Goal: Task Accomplishment & Management: Manage account settings

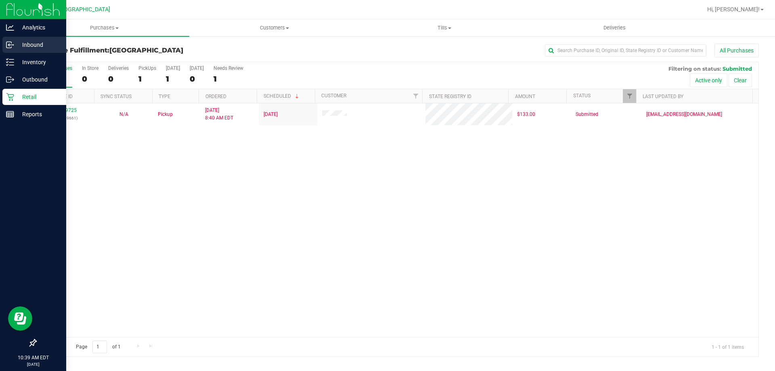
click at [17, 46] on p "Inbound" at bounding box center [38, 45] width 48 height 10
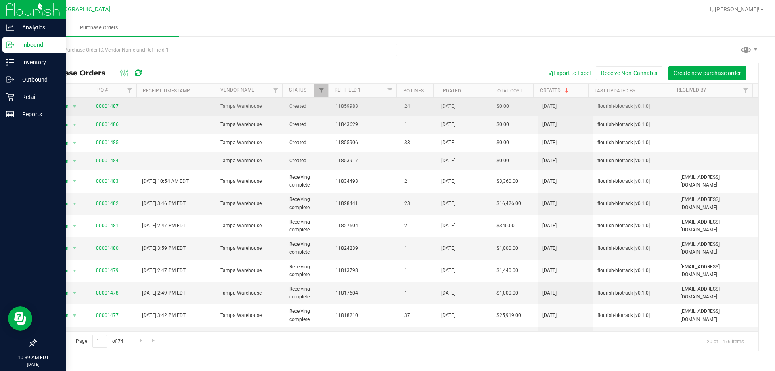
click at [114, 107] on link "00001487" at bounding box center [107, 106] width 23 height 6
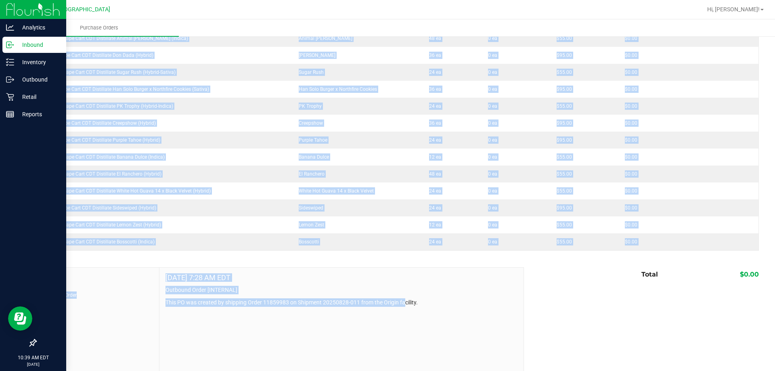
scroll to position [360, 0]
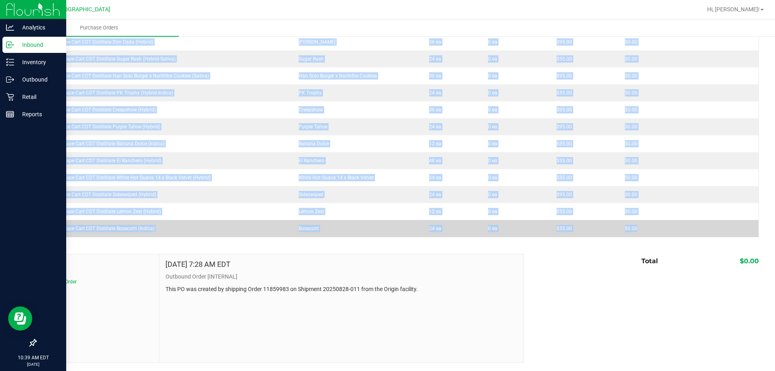
drag, startPoint x: 42, startPoint y: 193, endPoint x: 687, endPoint y: 223, distance: 646.0
click at [687, 223] on tbody "FT 1g Vape Cart CDT Distillate Rainbow Pebblez F2 (Hybrid) Rainbow Pebblez F2 4…" at bounding box center [397, 33] width 723 height 407
copy tbody "FT 1g Vape Cart CDT Distillate Rainbow Pebblez F2 (Hybrid) Rainbow Pebblez F2 4…"
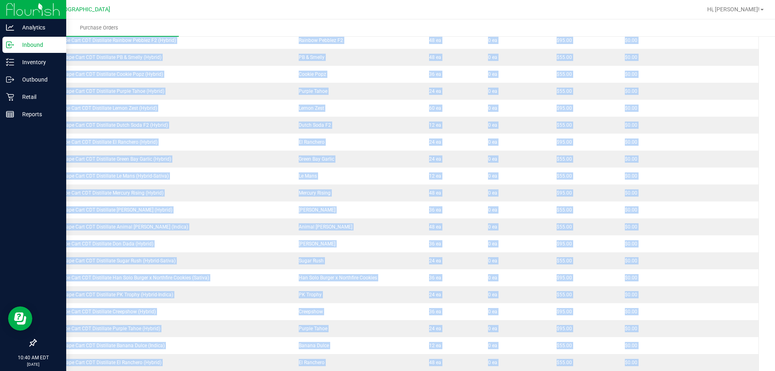
scroll to position [0, 0]
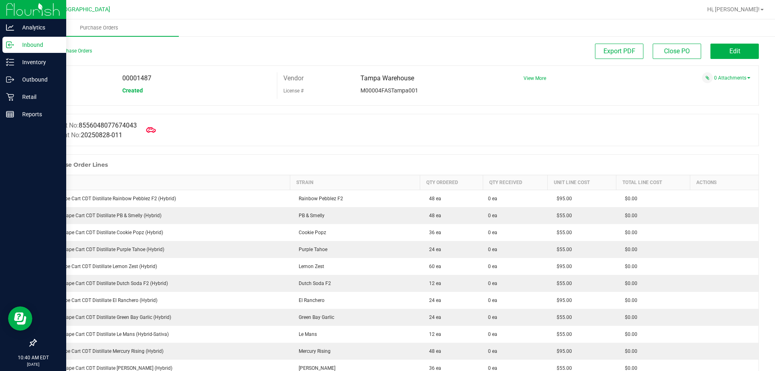
click at [676, 125] on div "Manifest No: 8556048077674043 Shipment No: 20250828-011" at bounding box center [398, 130] width 724 height 32
click at [74, 48] on link "Back to Purchase Orders" at bounding box center [64, 51] width 57 height 6
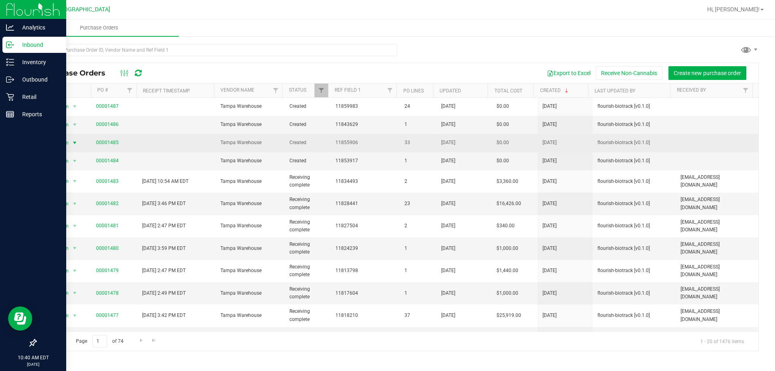
click at [69, 141] on span "select" at bounding box center [74, 142] width 10 height 11
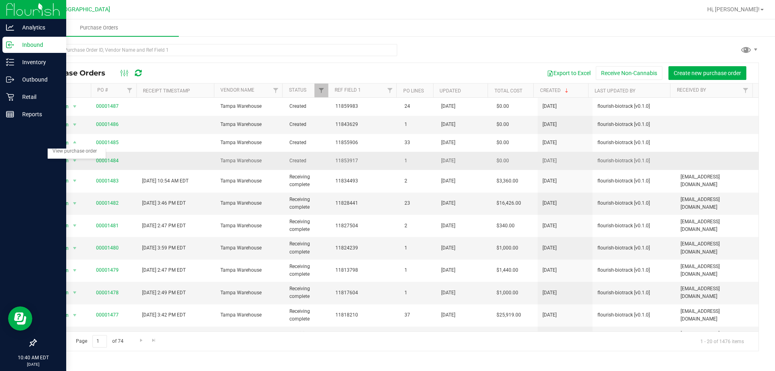
click at [173, 158] on td at bounding box center [176, 161] width 78 height 18
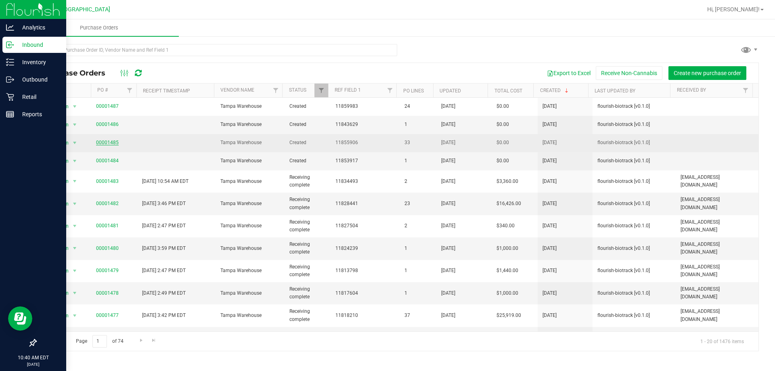
click at [106, 143] on link "00001485" at bounding box center [107, 143] width 23 height 6
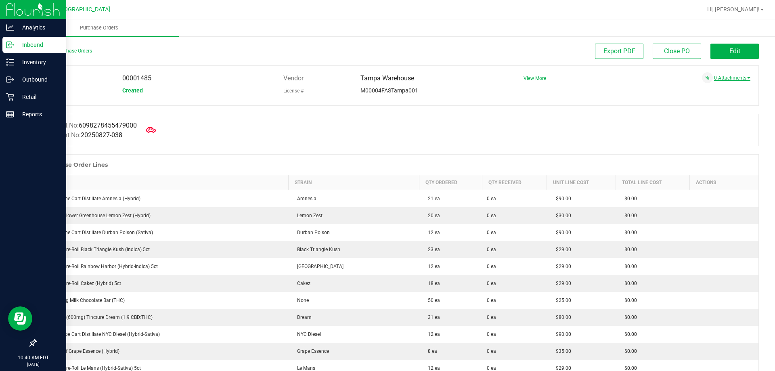
click at [730, 76] on link "0 Attachments" at bounding box center [732, 78] width 36 height 6
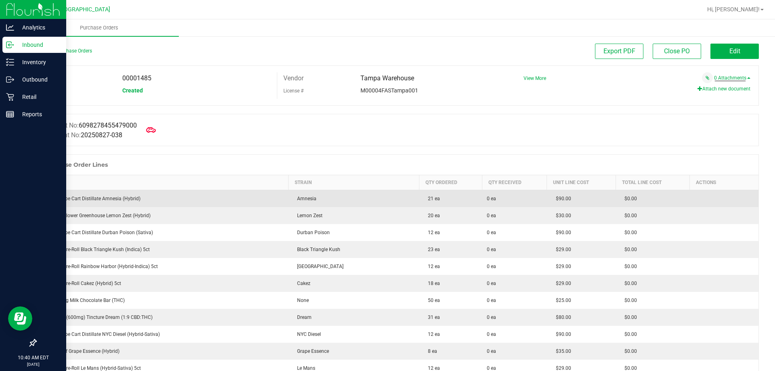
click at [621, 201] on span "$0.00" at bounding box center [629, 199] width 17 height 6
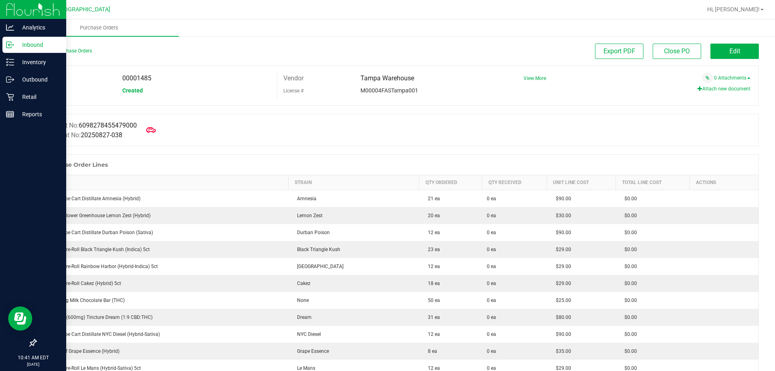
click at [533, 82] on span "View More" at bounding box center [535, 78] width 23 height 12
click at [532, 79] on span "View More" at bounding box center [535, 79] width 23 height 6
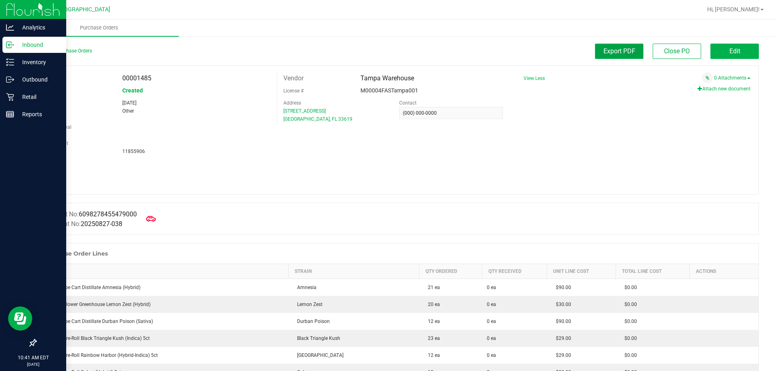
click at [600, 59] on button "Export PDF" at bounding box center [619, 51] width 48 height 15
click at [144, 77] on span "00001485" at bounding box center [136, 78] width 29 height 8
copy span "00001485"
click at [22, 66] on p "Inventory" at bounding box center [38, 62] width 48 height 10
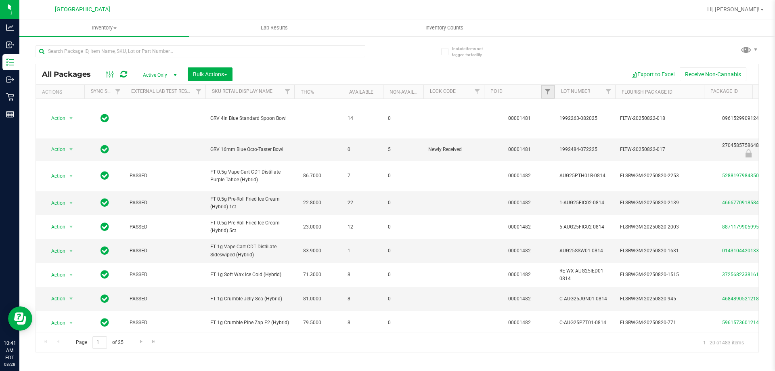
click at [552, 90] on link "Filter" at bounding box center [548, 92] width 13 height 14
paste input "00001485"
type input "00001485"
click at [546, 122] on button "Filter" at bounding box center [565, 131] width 39 height 18
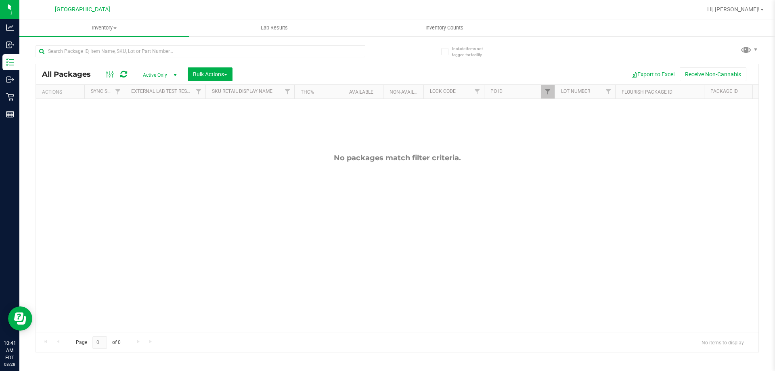
click at [183, 75] on div "Active Only Active Only Lab Samples Locked All External Internal Bulk Actions A…" at bounding box center [187, 74] width 103 height 14
click at [175, 75] on span "select" at bounding box center [175, 75] width 6 height 6
click at [164, 127] on li "All" at bounding box center [158, 124] width 44 height 12
click at [162, 76] on span "All" at bounding box center [158, 74] width 44 height 11
click at [153, 132] on li "External" at bounding box center [158, 136] width 44 height 12
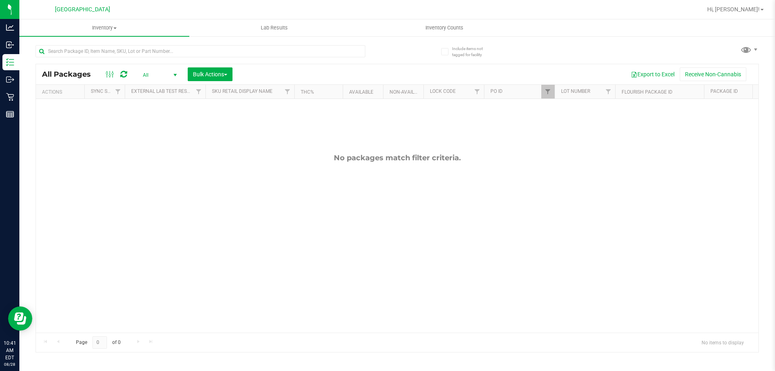
click at [166, 78] on span "All" at bounding box center [158, 74] width 44 height 11
click at [152, 99] on li "Lab Samples" at bounding box center [158, 100] width 44 height 12
click at [546, 96] on link "Filter" at bounding box center [548, 92] width 13 height 14
click at [598, 131] on button "Clear" at bounding box center [610, 131] width 39 height 18
click at [270, 34] on uib-tab-heading "Lab Results" at bounding box center [274, 28] width 169 height 16
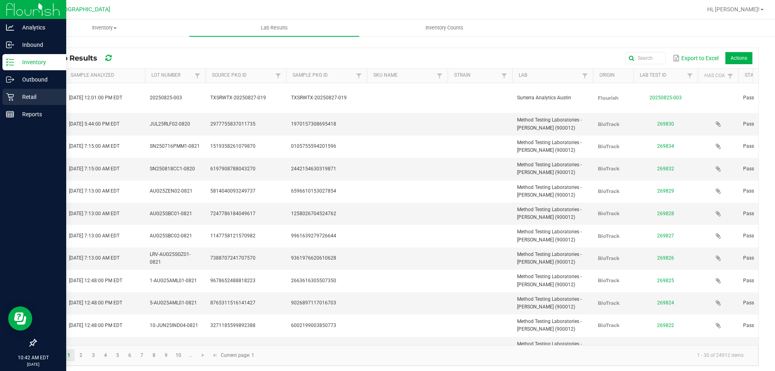
click at [17, 102] on div "Retail" at bounding box center [34, 97] width 64 height 16
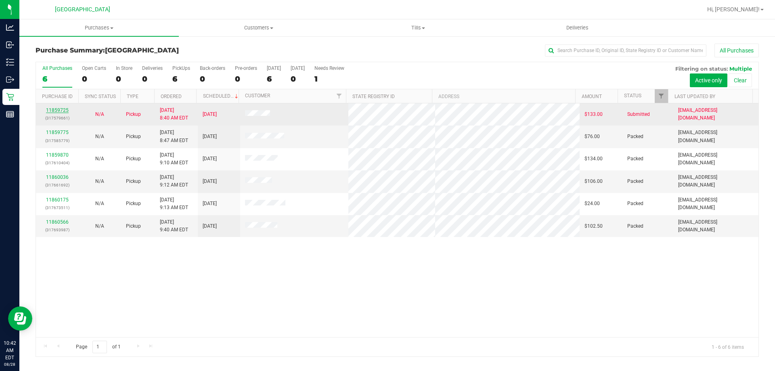
click at [65, 111] on link "11859725" at bounding box center [57, 110] width 23 height 6
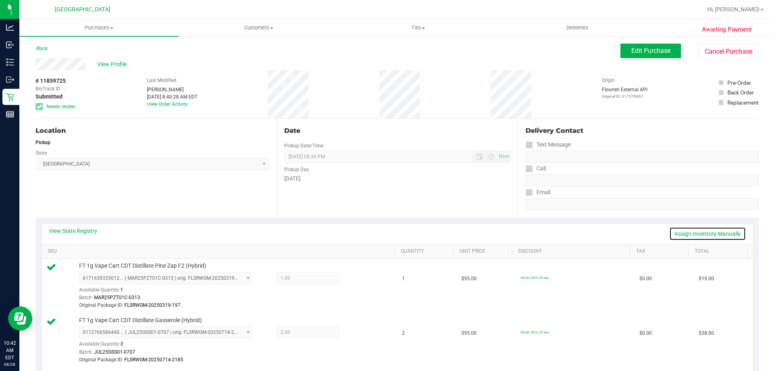
click at [686, 229] on link "Assign Inventory Manually" at bounding box center [708, 234] width 77 height 14
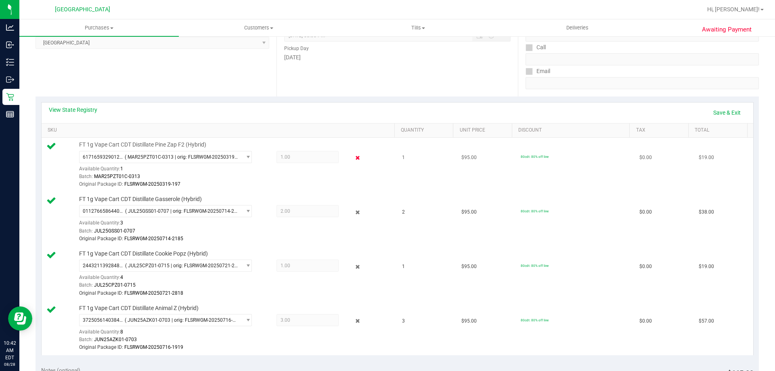
click at [355, 159] on icon at bounding box center [358, 157] width 8 height 9
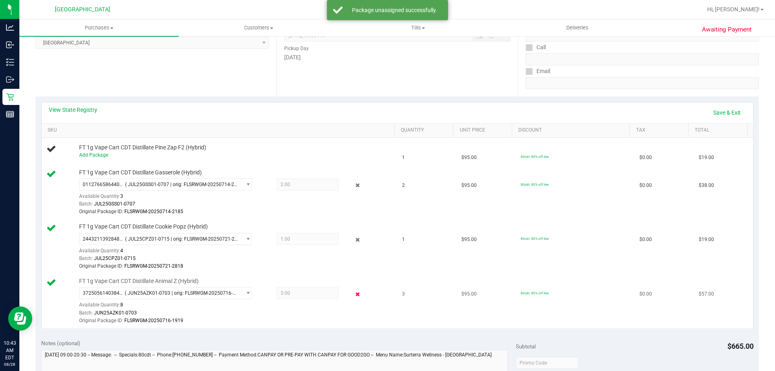
click at [354, 293] on icon at bounding box center [358, 294] width 8 height 9
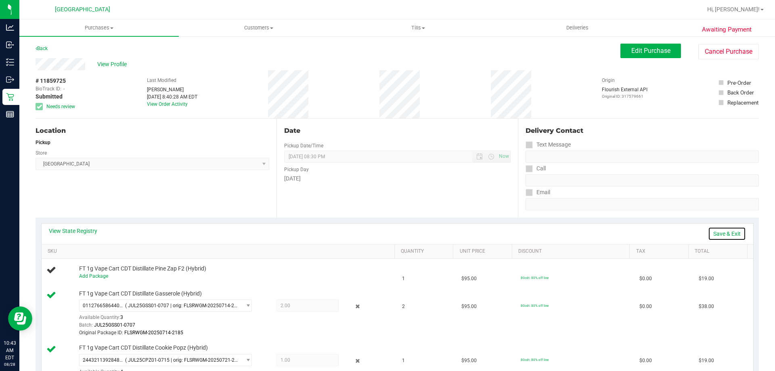
click at [718, 232] on link "Save & Exit" at bounding box center [727, 234] width 38 height 14
click at [647, 52] on span "Edit Purchase" at bounding box center [651, 51] width 39 height 8
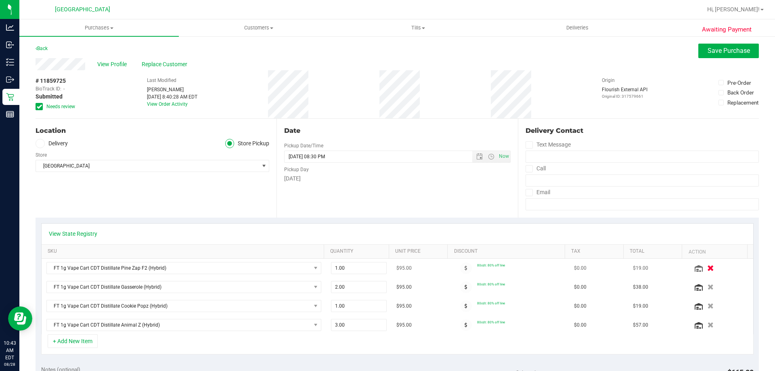
click at [707, 267] on icon "button" at bounding box center [710, 268] width 7 height 6
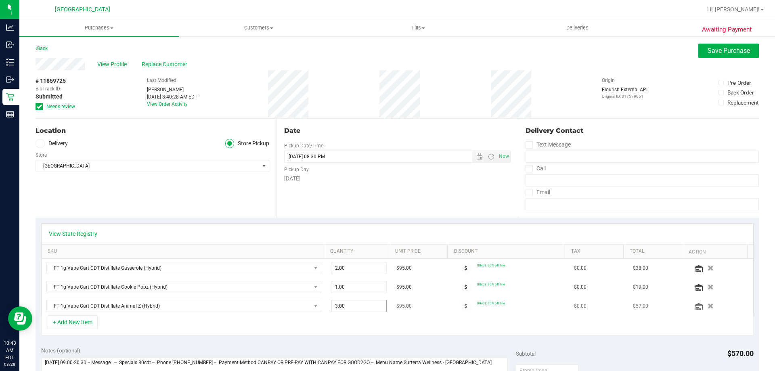
click at [340, 309] on span "3.00 3" at bounding box center [359, 306] width 56 height 12
click at [340, 309] on input "3" at bounding box center [359, 305] width 55 height 11
type input "2"
type input "2.00"
click at [337, 339] on div "View State Registry SKU Quantity Unit Price Discount Tax Total Action FT 1g Vap…" at bounding box center [398, 280] width 724 height 124
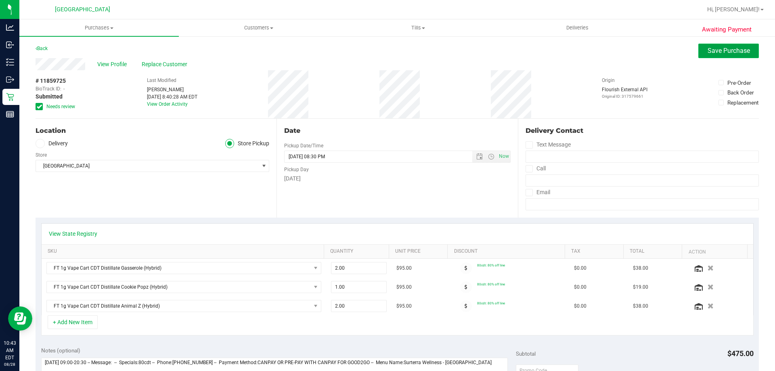
click at [701, 52] on button "Save Purchase" at bounding box center [729, 51] width 61 height 15
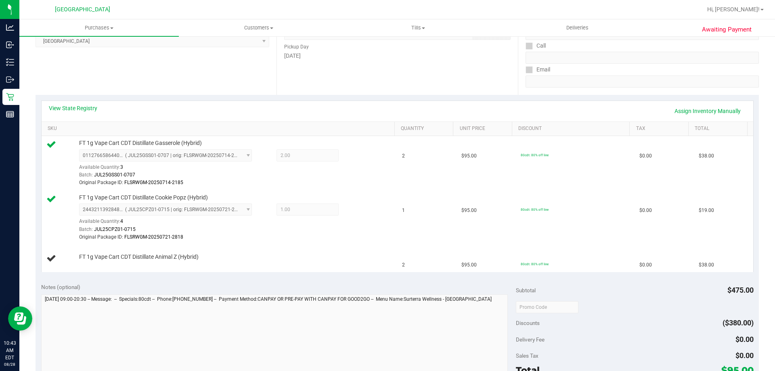
scroll to position [242, 0]
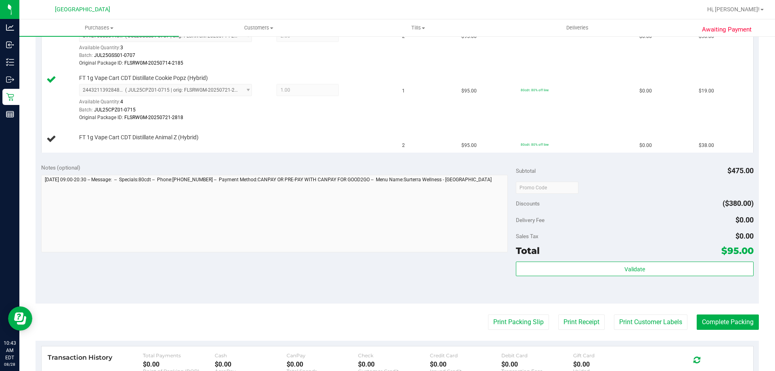
click at [285, 274] on div "Notes (optional) Subtotal $475.00 Discounts ($380.00) Delivery Fee $0.00 Sales …" at bounding box center [398, 230] width 724 height 145
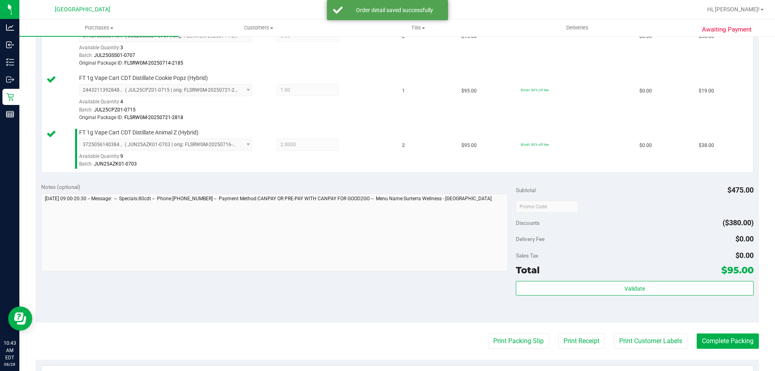
click at [531, 299] on div "Validate" at bounding box center [634, 299] width 237 height 36
click at [531, 297] on div "Validate" at bounding box center [634, 299] width 237 height 36
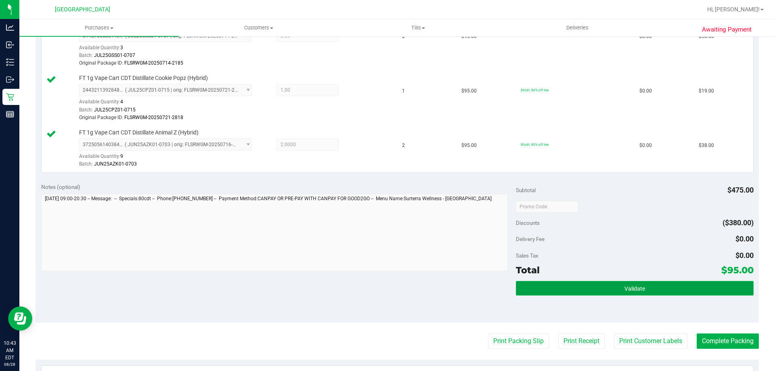
click at [528, 290] on button "Validate" at bounding box center [634, 288] width 237 height 15
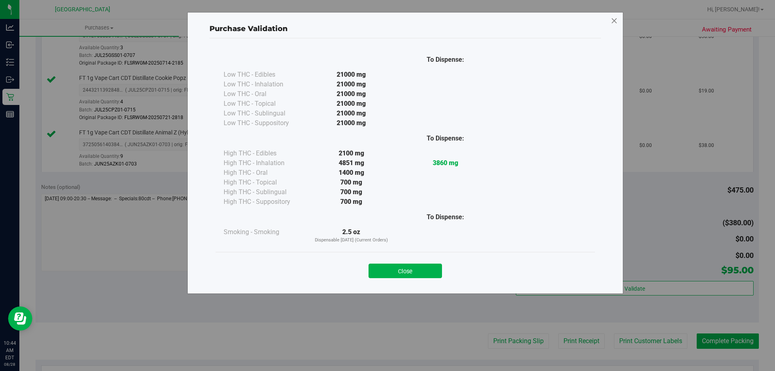
click at [617, 23] on icon at bounding box center [614, 21] width 7 height 13
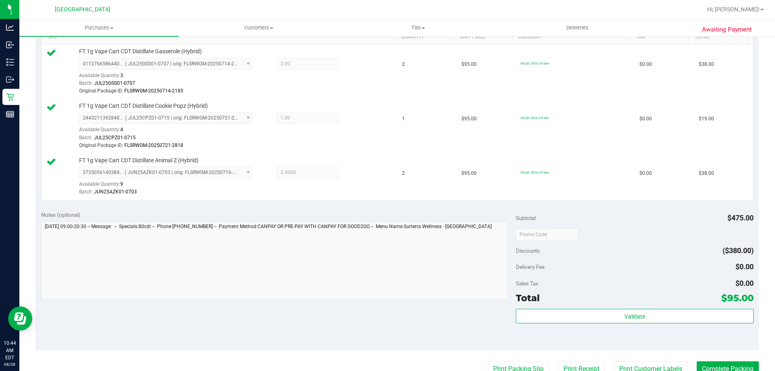
scroll to position [202, 0]
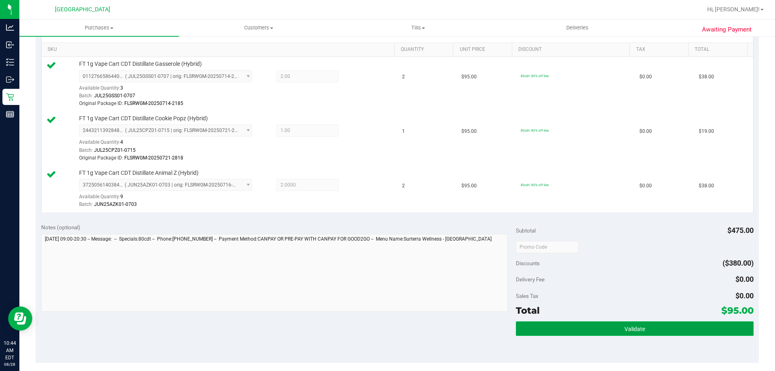
click at [516, 328] on button "Validate" at bounding box center [634, 328] width 237 height 15
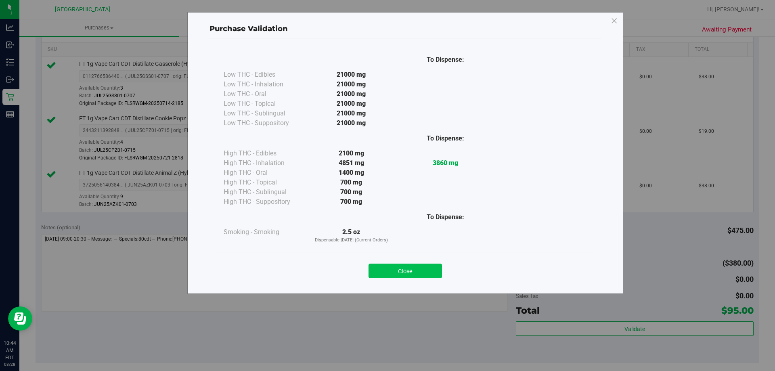
click at [400, 273] on button "Close" at bounding box center [405, 271] width 73 height 15
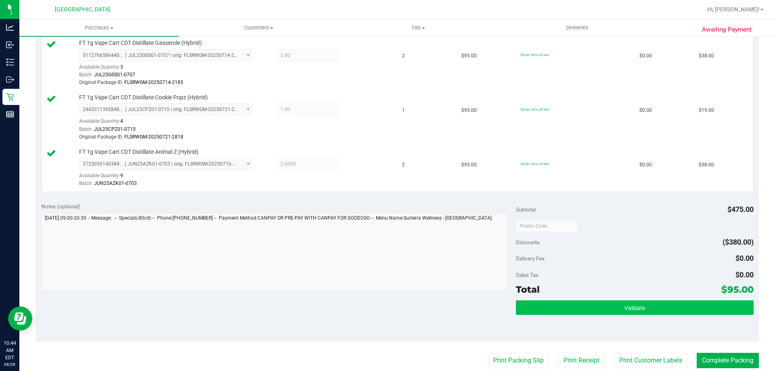
scroll to position [242, 0]
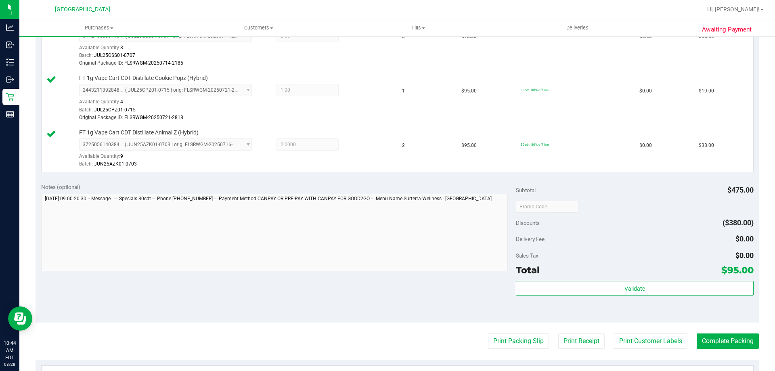
click at [549, 275] on div "Total $95.00" at bounding box center [634, 270] width 237 height 15
click at [548, 280] on div "Subtotal $475.00 Discounts ($380.00) Delivery Fee $0.00 Sales Tax $0.00 Total $…" at bounding box center [634, 250] width 237 height 134
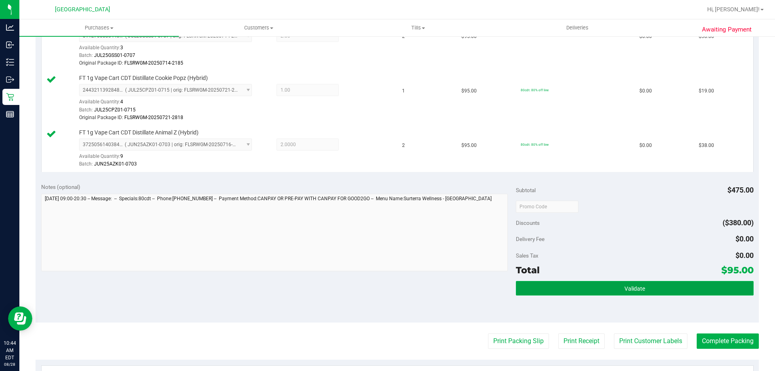
click at [546, 288] on button "Validate" at bounding box center [634, 288] width 237 height 15
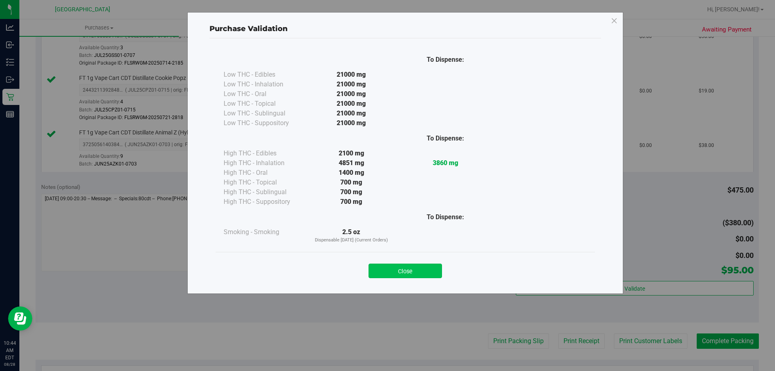
click at [413, 264] on button "Close" at bounding box center [405, 271] width 73 height 15
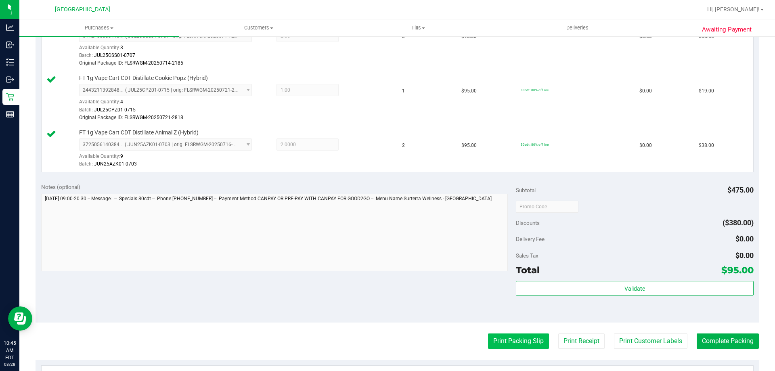
click at [512, 336] on button "Print Packing Slip" at bounding box center [518, 341] width 61 height 15
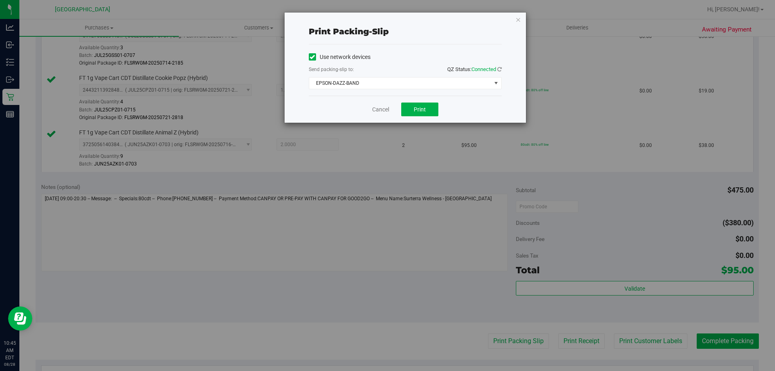
click at [420, 117] on div "Cancel Print" at bounding box center [405, 109] width 193 height 27
click at [421, 115] on button "Print" at bounding box center [419, 110] width 37 height 14
click at [517, 19] on icon "button" at bounding box center [519, 20] width 6 height 10
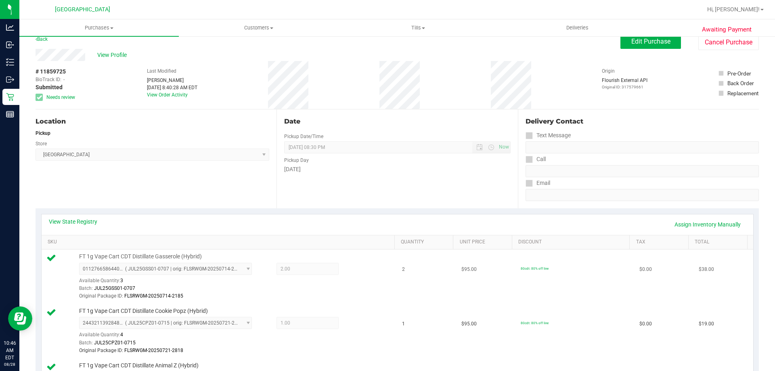
scroll to position [0, 0]
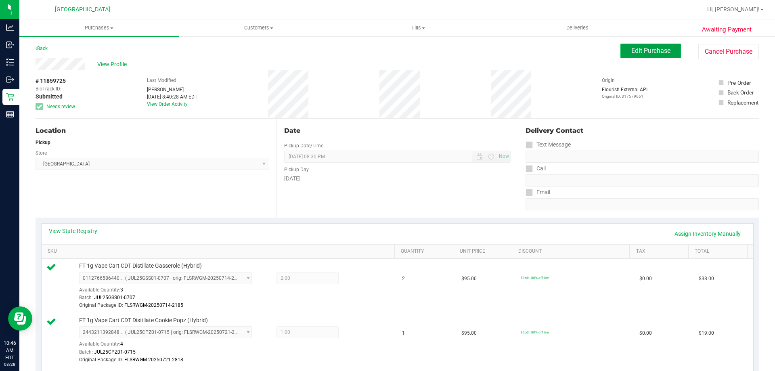
click at [621, 56] on button "Edit Purchase" at bounding box center [651, 51] width 61 height 15
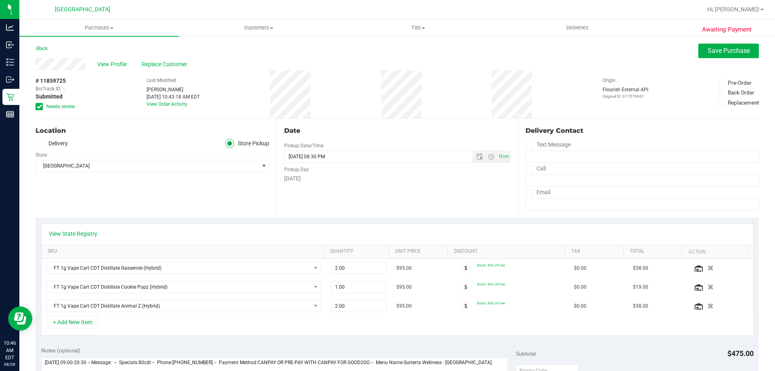
click at [49, 109] on span "Needs review" at bounding box center [60, 106] width 29 height 7
click at [0, 0] on input "Needs review" at bounding box center [0, 0] width 0 height 0
click at [270, 218] on div "View State Registry SKU Quantity Unit Price Discount Tax Total Action FT 1g Vap…" at bounding box center [398, 280] width 724 height 124
click at [743, 47] on span "Save Purchase" at bounding box center [729, 51] width 42 height 8
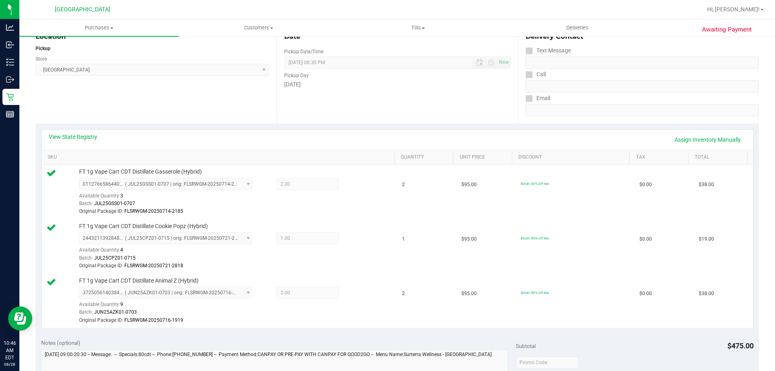
scroll to position [242, 0]
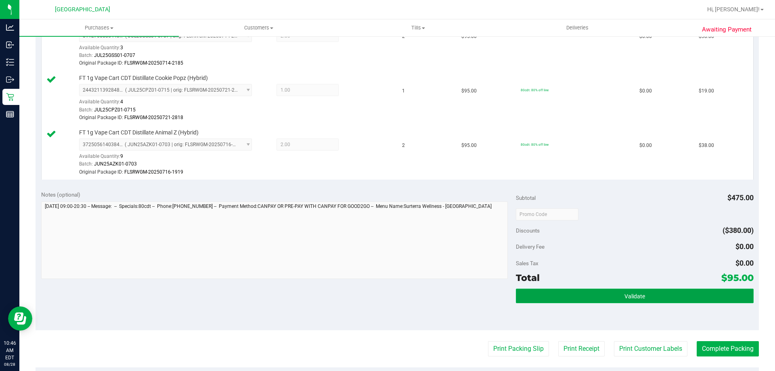
click at [555, 291] on button "Validate" at bounding box center [634, 296] width 237 height 15
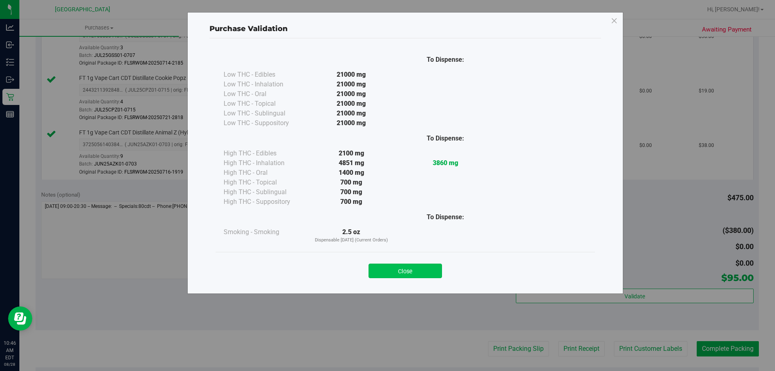
click at [403, 266] on button "Close" at bounding box center [405, 271] width 73 height 15
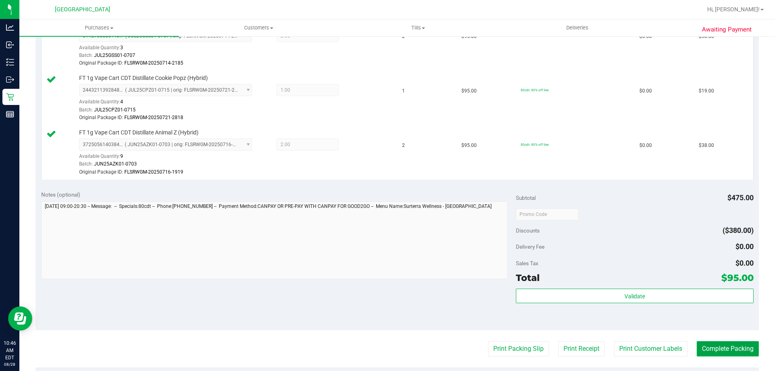
click at [697, 349] on button "Complete Packing" at bounding box center [728, 348] width 62 height 15
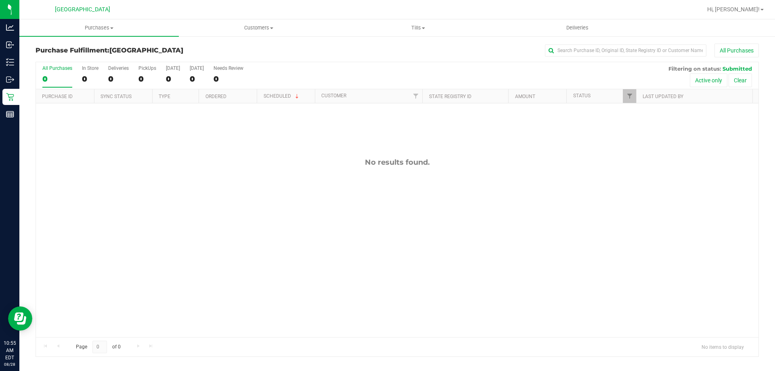
click at [288, 228] on div "No results found." at bounding box center [397, 247] width 723 height 288
click at [271, 219] on div at bounding box center [397, 209] width 723 height 294
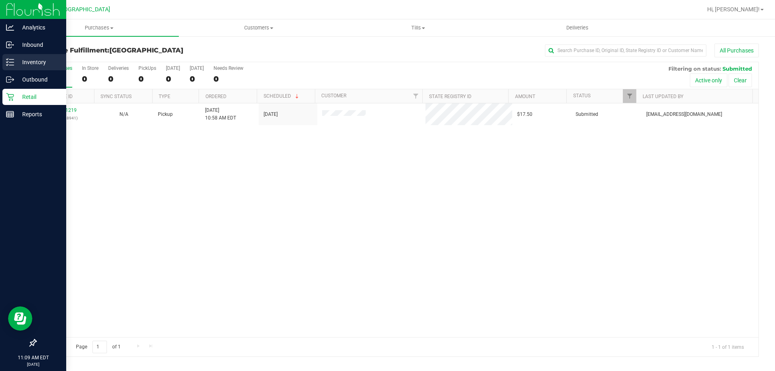
click at [1, 60] on link "Inventory" at bounding box center [33, 62] width 66 height 17
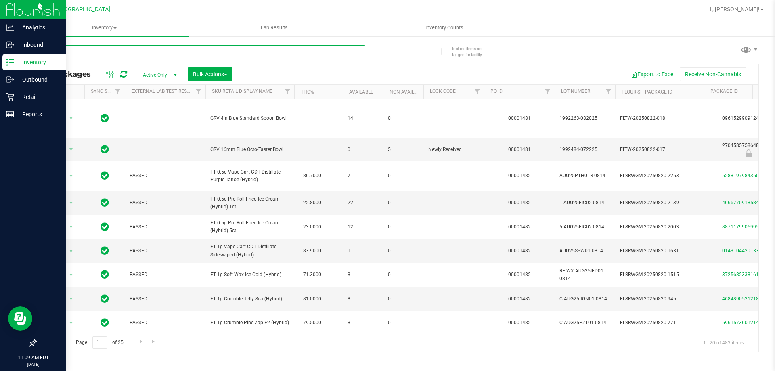
click at [86, 51] on input "text" at bounding box center [201, 51] width 330 height 12
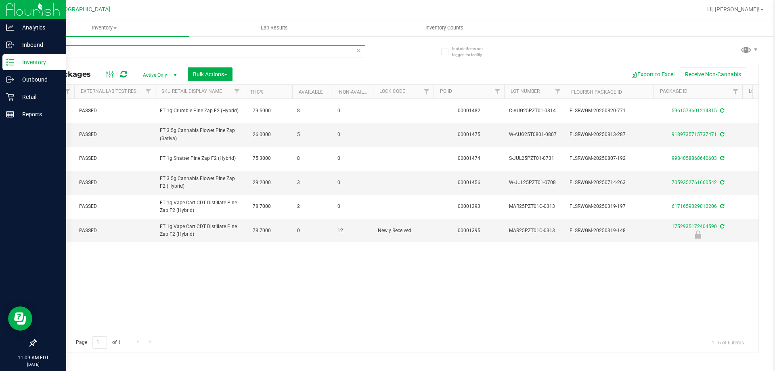
scroll to position [0, 82]
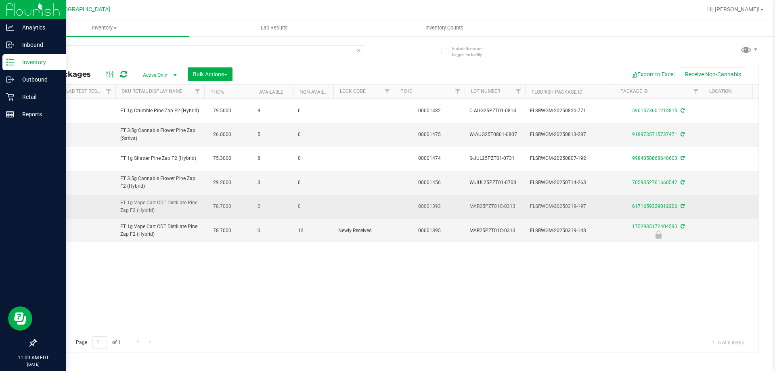
click at [644, 208] on link "6171659329012206" at bounding box center [654, 207] width 45 height 6
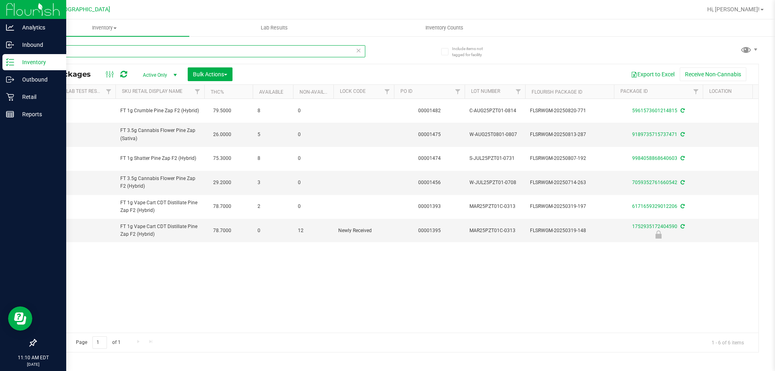
click at [161, 45] on input "pine zap" at bounding box center [201, 51] width 330 height 12
type input "azk"
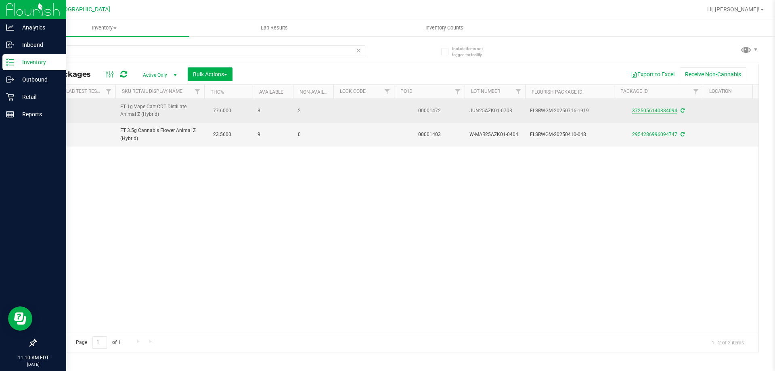
click at [657, 111] on link "3725056140384094" at bounding box center [654, 111] width 45 height 6
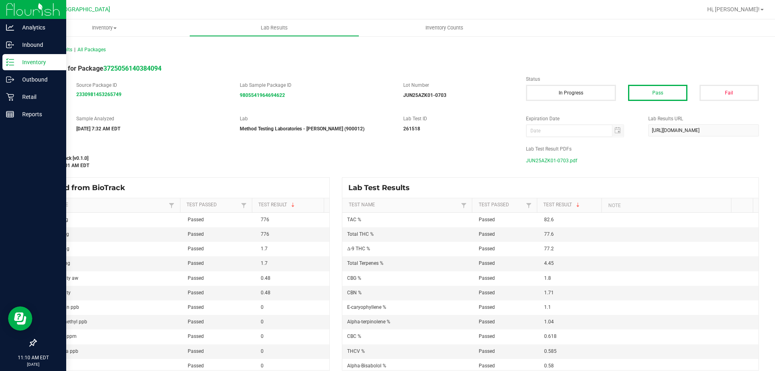
click at [537, 156] on span "JUN25AZK01-0703.pdf" at bounding box center [551, 161] width 51 height 12
click at [0, 105] on link "Retail" at bounding box center [33, 97] width 66 height 17
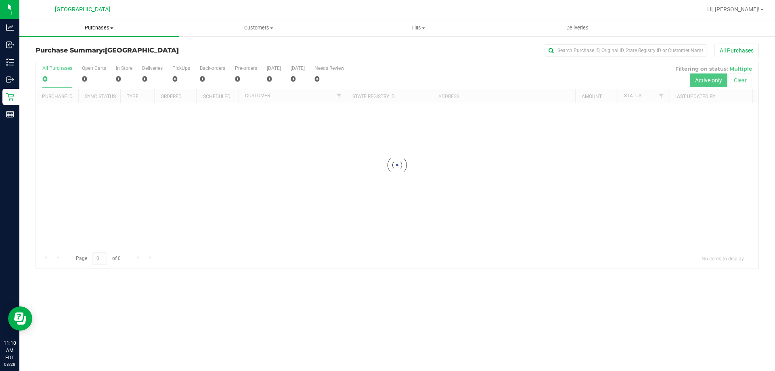
click at [101, 25] on span "Purchases" at bounding box center [99, 27] width 160 height 7
click at [69, 56] on li "Fulfillment" at bounding box center [99, 59] width 160 height 10
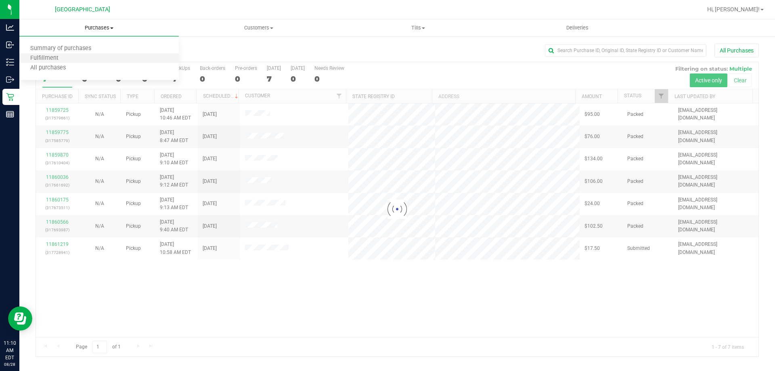
click at [69, 56] on li "Fulfillment" at bounding box center [99, 59] width 160 height 10
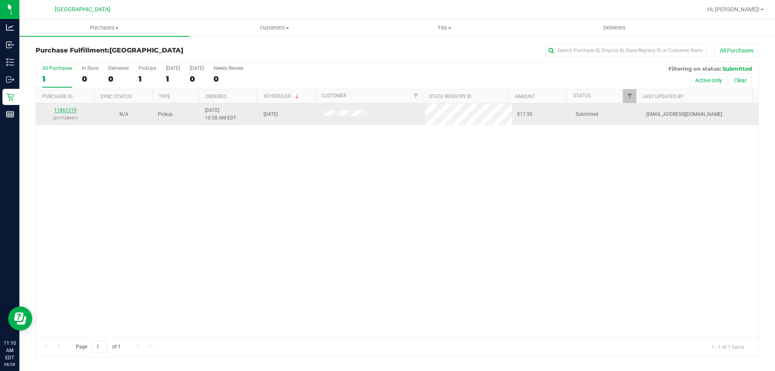
click at [59, 109] on link "11861219" at bounding box center [65, 110] width 23 height 6
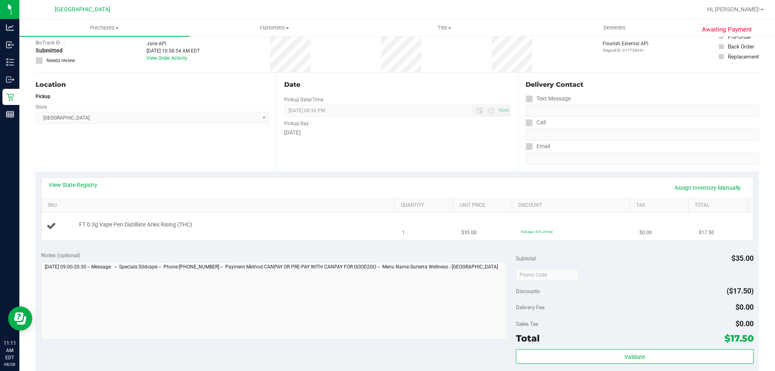
scroll to position [121, 0]
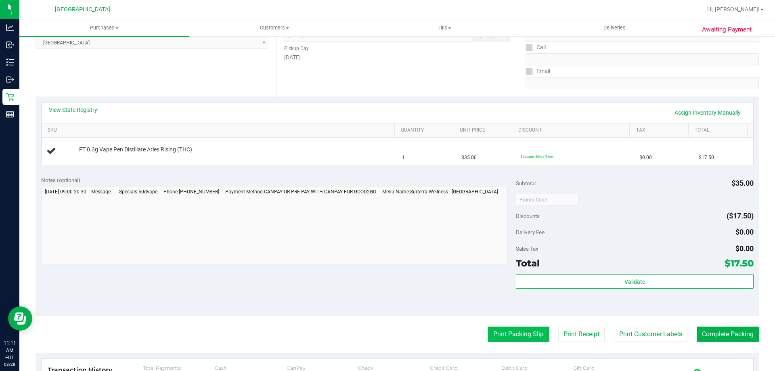
click at [521, 330] on button "Print Packing Slip" at bounding box center [518, 334] width 61 height 15
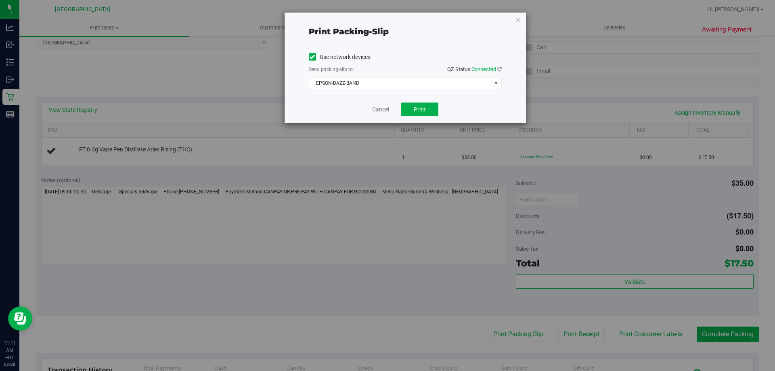
click at [421, 101] on div "Cancel Print" at bounding box center [405, 109] width 193 height 27
click at [425, 112] on span "Print" at bounding box center [420, 109] width 12 height 6
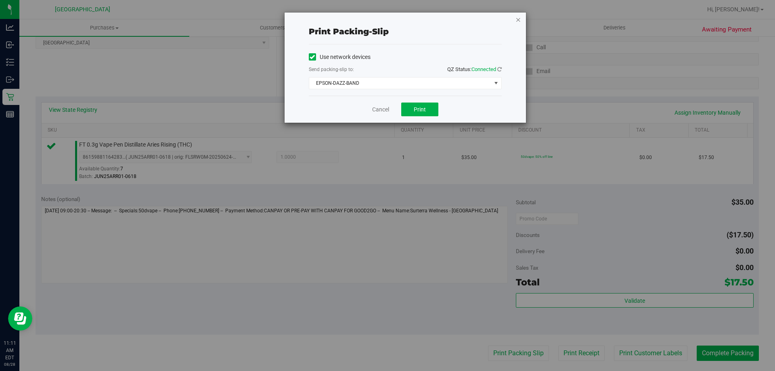
click at [518, 22] on icon "button" at bounding box center [519, 20] width 6 height 10
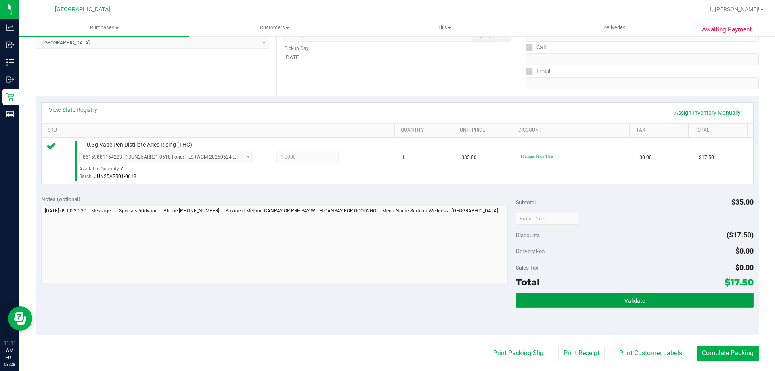
click at [546, 295] on button "Validate" at bounding box center [634, 300] width 237 height 15
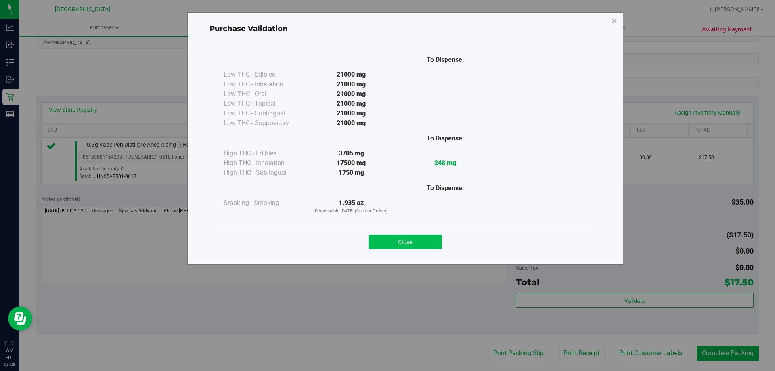
click at [410, 240] on button "Close" at bounding box center [405, 242] width 73 height 15
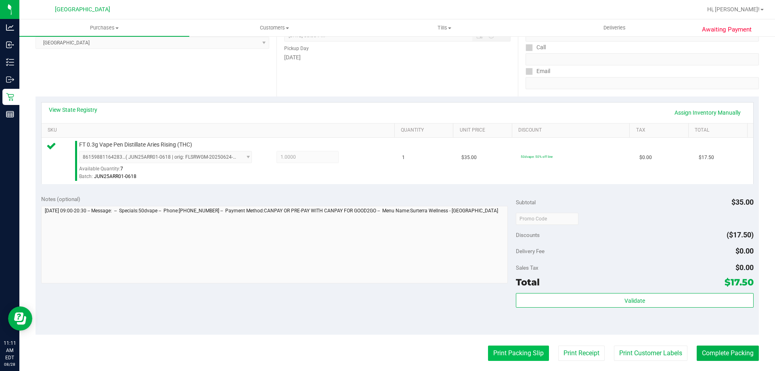
click at [499, 350] on button "Print Packing Slip" at bounding box center [518, 353] width 61 height 15
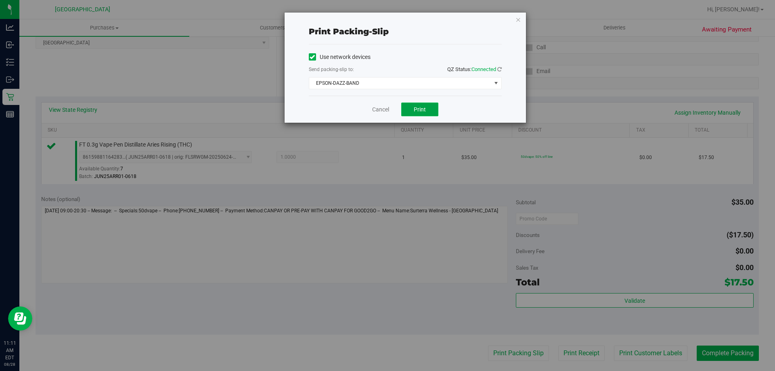
click at [424, 113] on button "Print" at bounding box center [419, 110] width 37 height 14
click at [518, 16] on icon "button" at bounding box center [519, 20] width 6 height 10
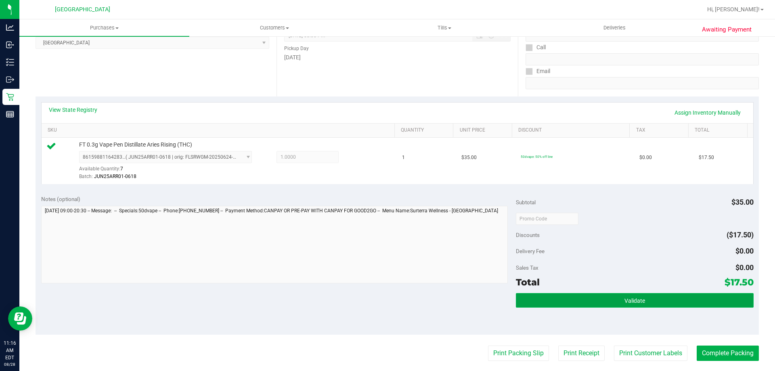
click at [567, 293] on button "Validate" at bounding box center [634, 300] width 237 height 15
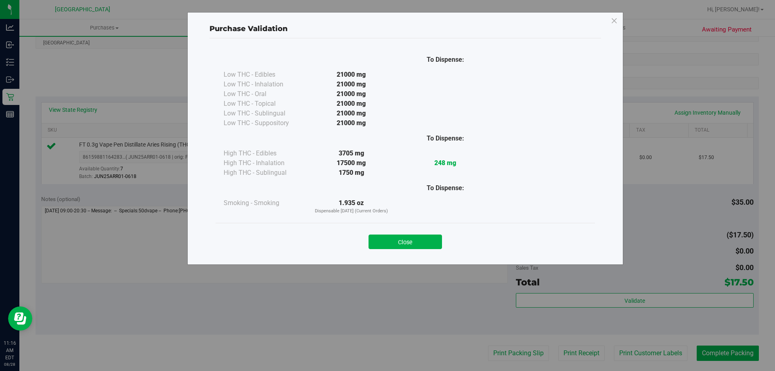
click at [403, 233] on div "Close" at bounding box center [405, 239] width 367 height 20
click at [405, 237] on button "Close" at bounding box center [405, 242] width 73 height 15
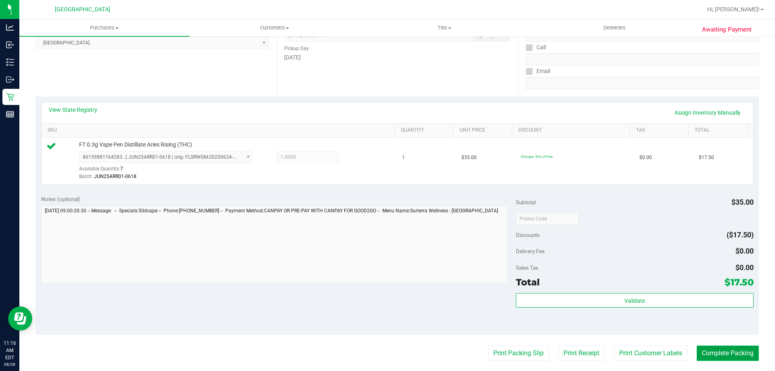
click at [712, 351] on button "Complete Packing" at bounding box center [728, 353] width 62 height 15
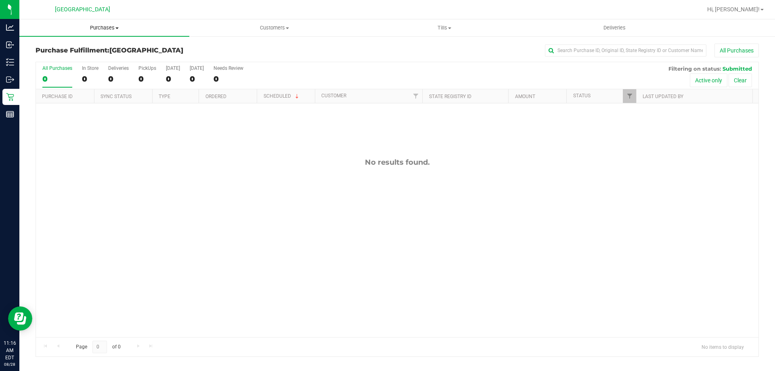
click at [107, 27] on span "Purchases" at bounding box center [104, 27] width 170 height 7
click at [84, 56] on li "Fulfillment" at bounding box center [104, 59] width 170 height 10
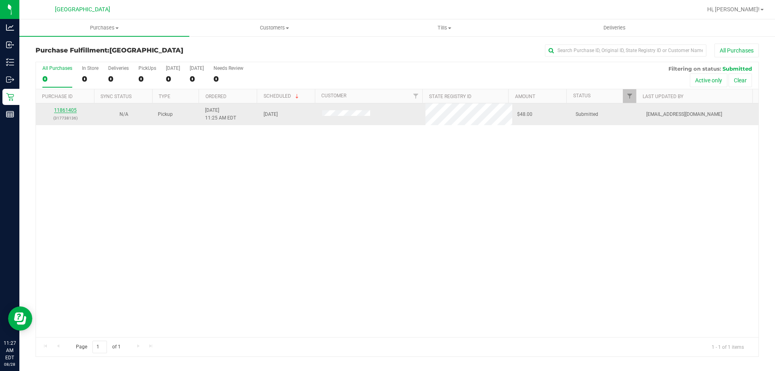
click at [69, 109] on link "11861405" at bounding box center [65, 110] width 23 height 6
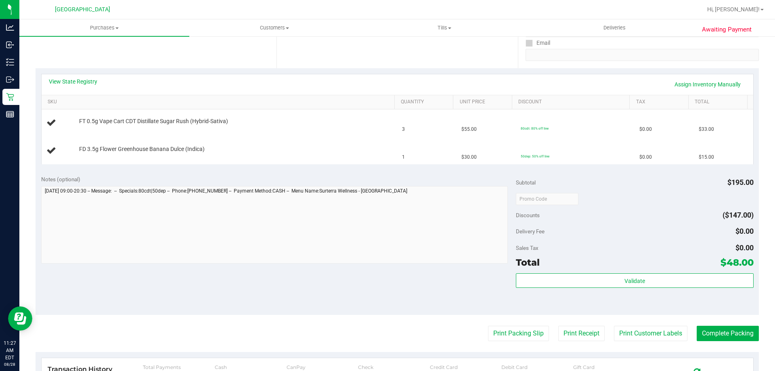
scroll to position [162, 0]
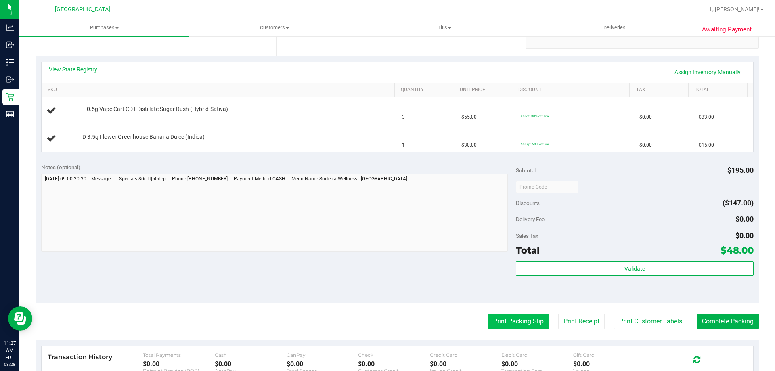
click at [505, 321] on button "Print Packing Slip" at bounding box center [518, 321] width 61 height 15
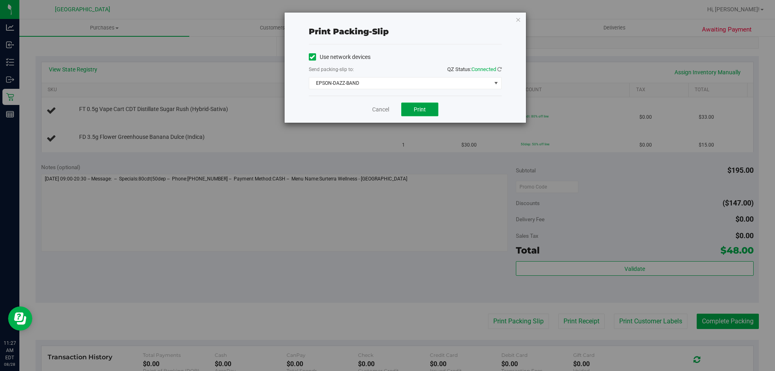
click at [416, 109] on span "Print" at bounding box center [420, 109] width 12 height 6
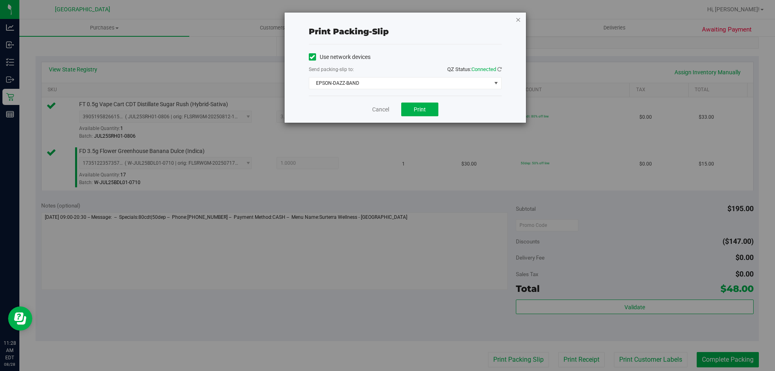
click at [516, 15] on icon "button" at bounding box center [519, 20] width 6 height 10
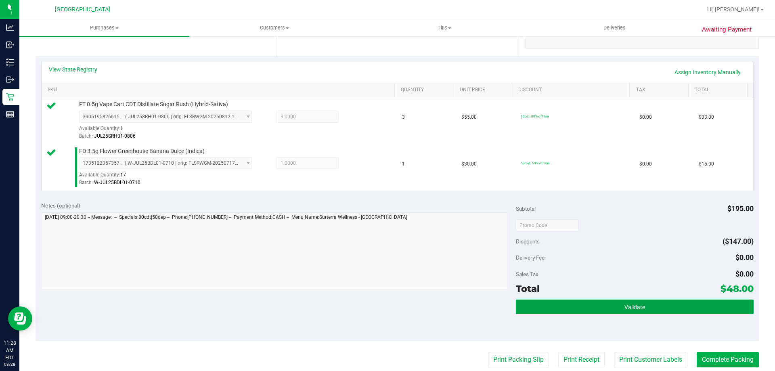
click at [523, 308] on button "Validate" at bounding box center [634, 307] width 237 height 15
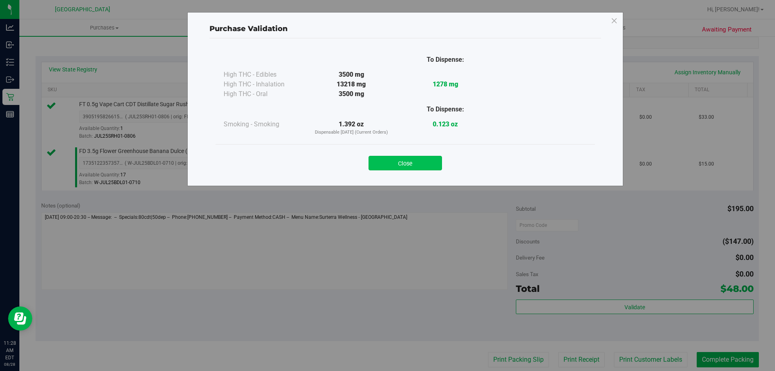
click at [397, 164] on button "Close" at bounding box center [405, 163] width 73 height 15
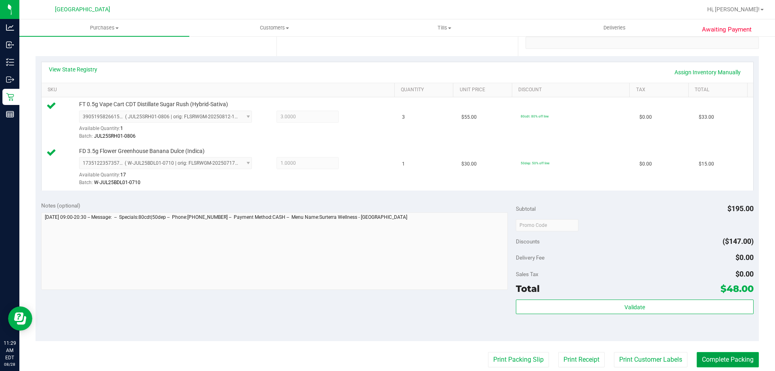
click at [722, 356] on button "Complete Packing" at bounding box center [728, 359] width 62 height 15
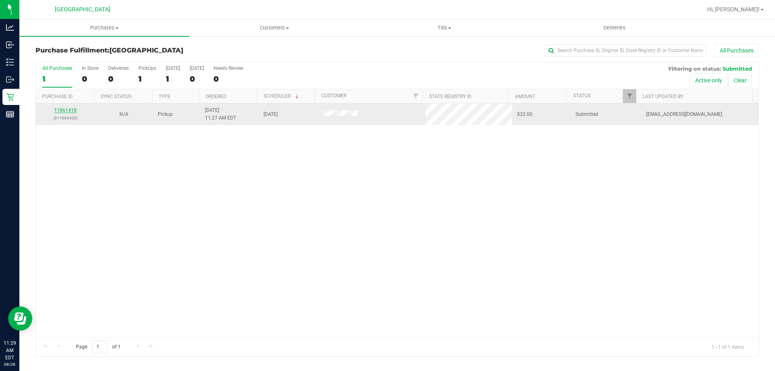
click at [55, 112] on link "11861418" at bounding box center [65, 110] width 23 height 6
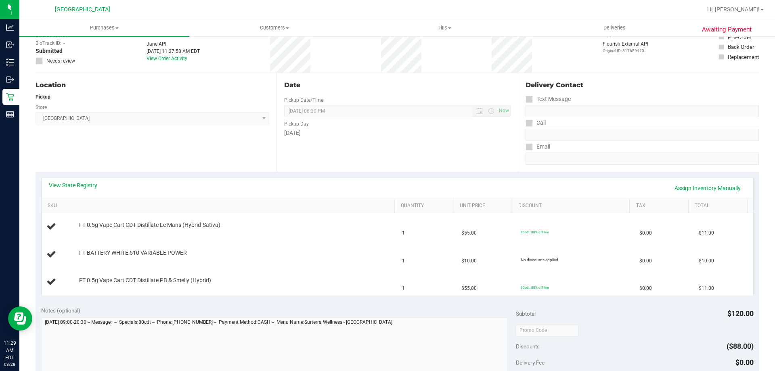
scroll to position [202, 0]
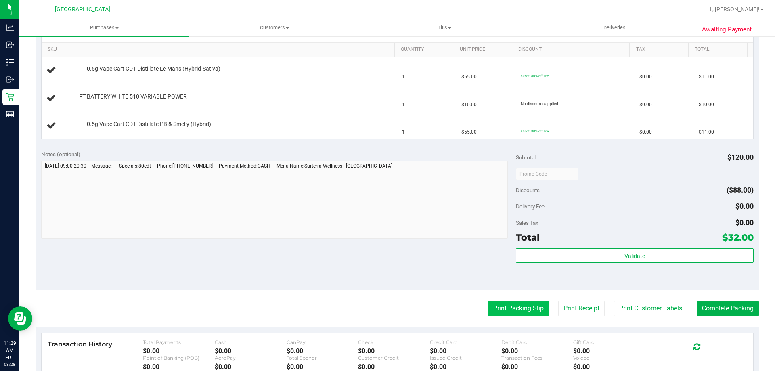
click at [506, 304] on button "Print Packing Slip" at bounding box center [518, 308] width 61 height 15
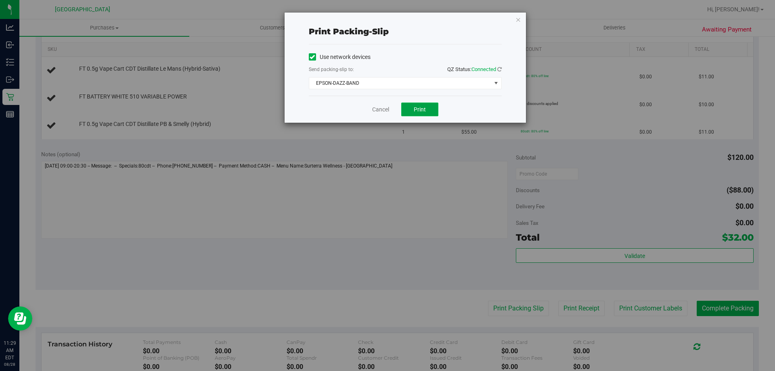
click at [411, 107] on button "Print" at bounding box center [419, 110] width 37 height 14
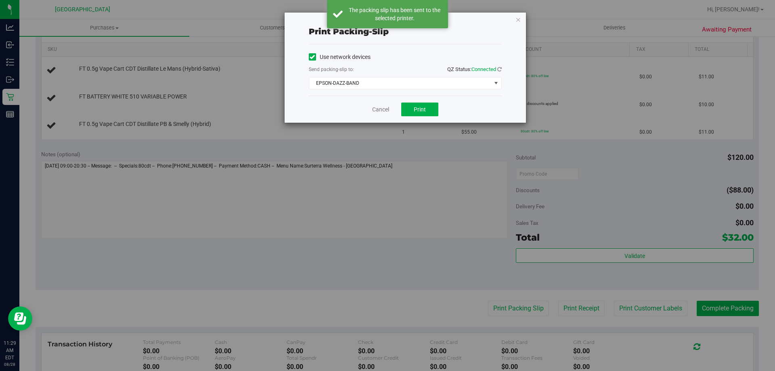
click at [524, 24] on div "Print packing-slip Use network devices Send packing-slip to: QZ Status: Connect…" at bounding box center [405, 68] width 241 height 110
click at [516, 24] on div "Print packing-slip Use network devices Send packing-slip to: QZ Status: Connect…" at bounding box center [405, 68] width 241 height 110
click at [520, 19] on icon "button" at bounding box center [519, 20] width 6 height 10
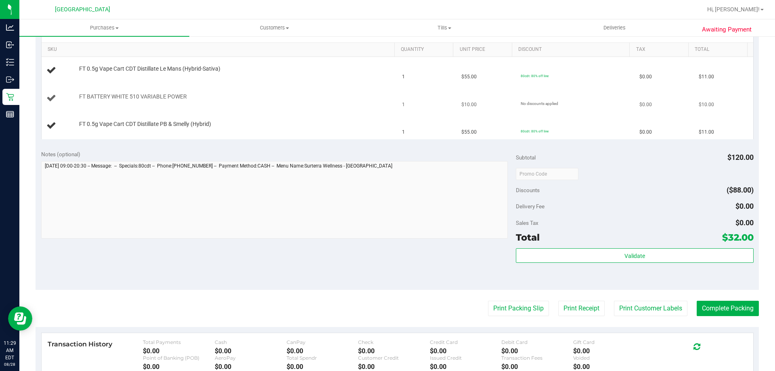
click at [429, 89] on td "1" at bounding box center [426, 98] width 59 height 27
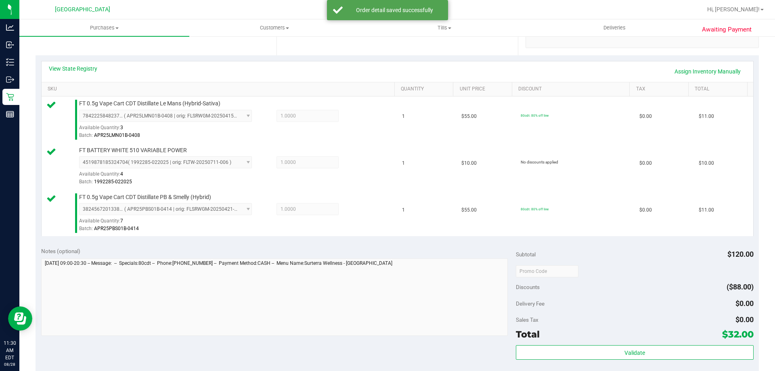
scroll to position [162, 0]
click at [569, 362] on div "Validate" at bounding box center [634, 364] width 237 height 36
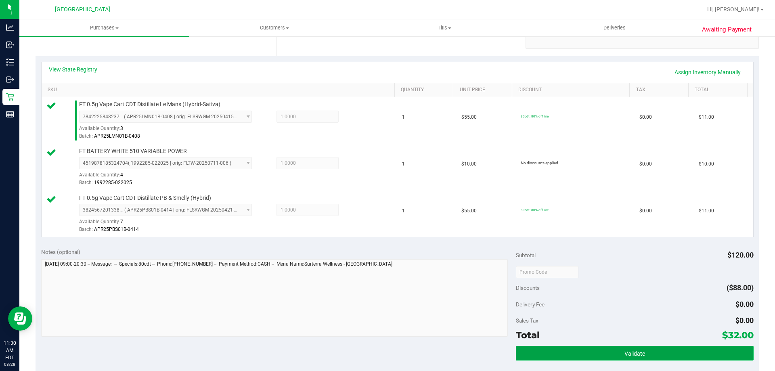
click at [569, 361] on button "Validate" at bounding box center [634, 353] width 237 height 15
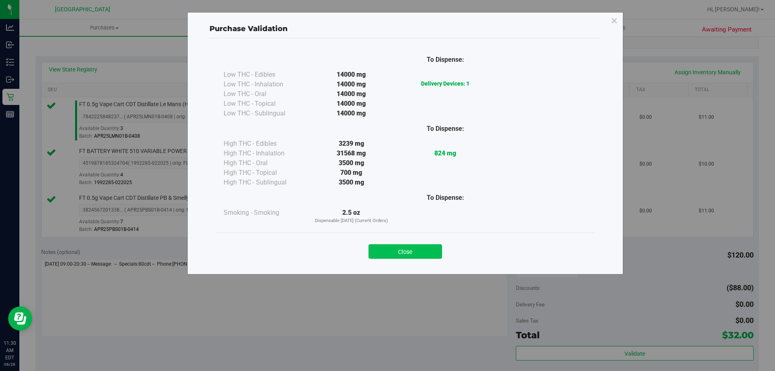
click at [390, 252] on button "Close" at bounding box center [405, 251] width 73 height 15
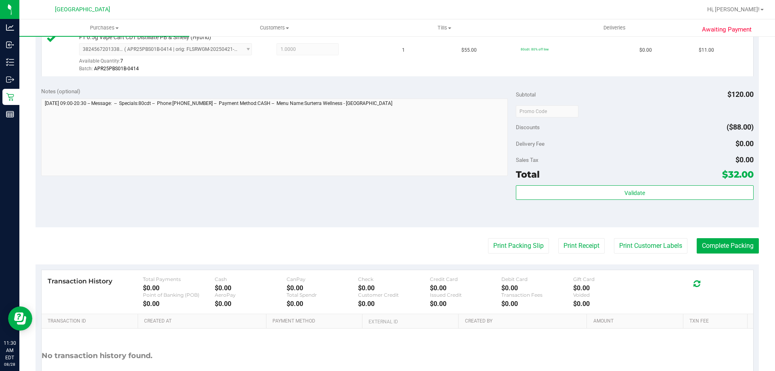
scroll to position [323, 0]
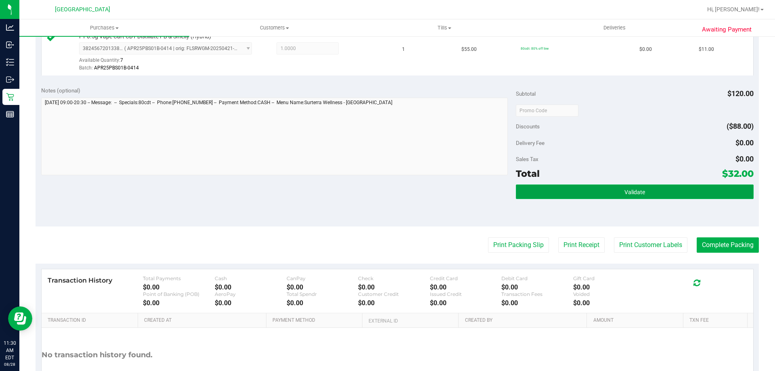
click at [684, 191] on button "Validate" at bounding box center [634, 192] width 237 height 15
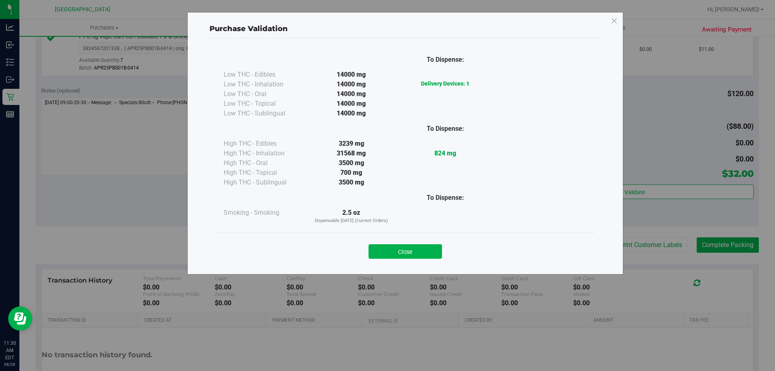
click at [413, 258] on button "Close" at bounding box center [405, 251] width 73 height 15
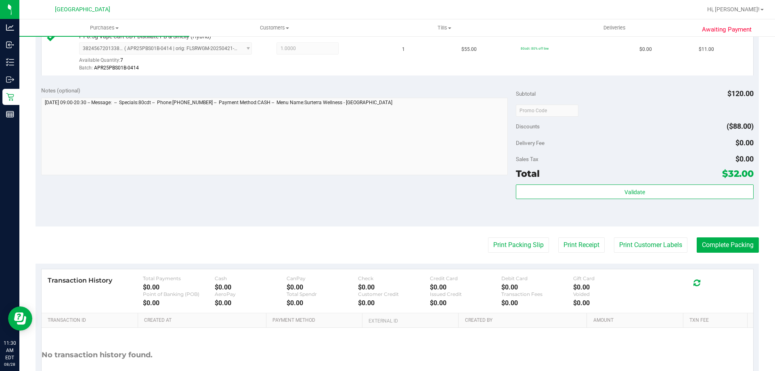
click at [720, 258] on purchase-details "Back Edit Purchase Cancel Purchase View Profile # 11861418 BioTrack ID: - Submi…" at bounding box center [398, 68] width 724 height 694
click at [720, 251] on button "Complete Packing" at bounding box center [728, 244] width 62 height 15
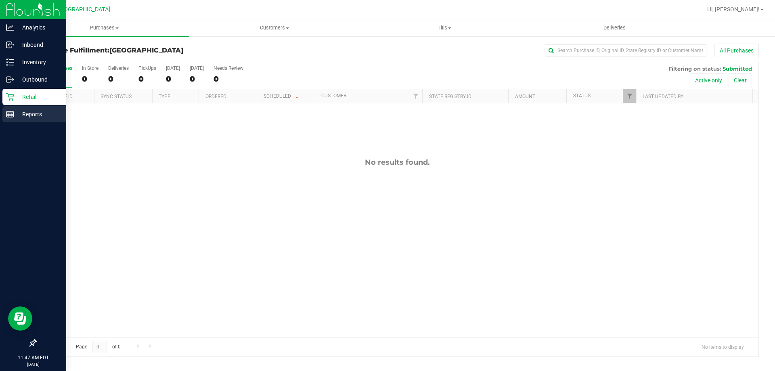
click at [8, 110] on div "Reports" at bounding box center [34, 114] width 64 height 16
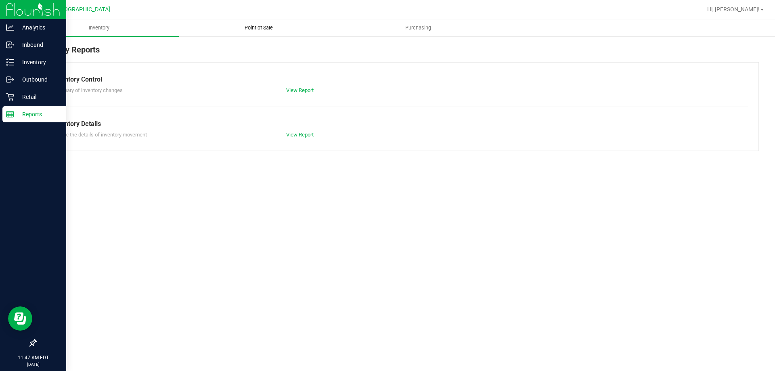
click at [277, 35] on uib-tab-heading "Point of Sale" at bounding box center [258, 28] width 159 height 16
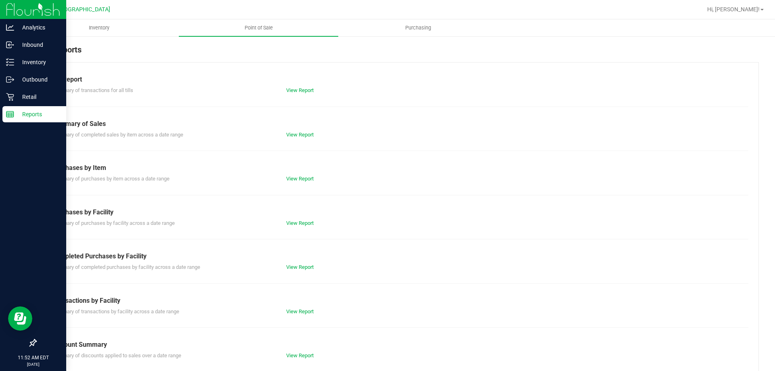
click at [20, 59] on div "POS Reports Till Report Summary of transactions for all tills View Report Summa…" at bounding box center [397, 230] width 756 height 389
click at [18, 59] on p "Inventory" at bounding box center [38, 62] width 48 height 10
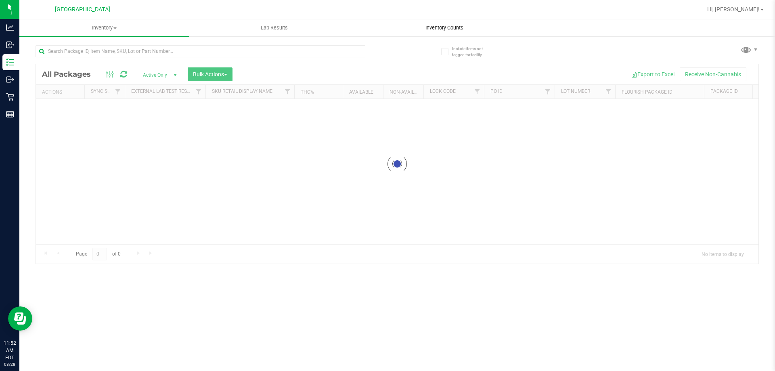
click at [444, 31] on uib-tab-heading "Inventory Counts" at bounding box center [444, 28] width 169 height 16
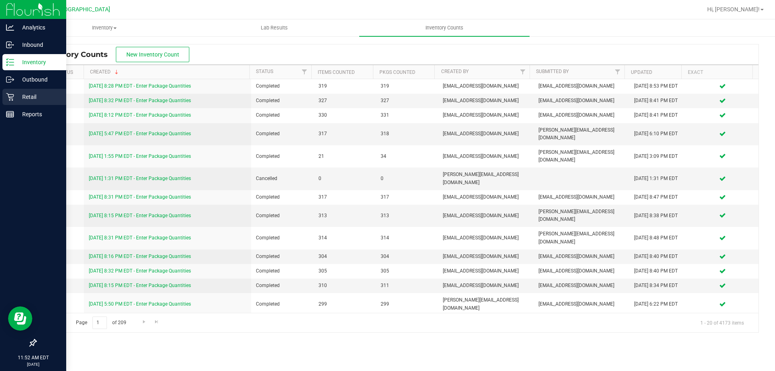
click at [26, 96] on p "Retail" at bounding box center [38, 97] width 48 height 10
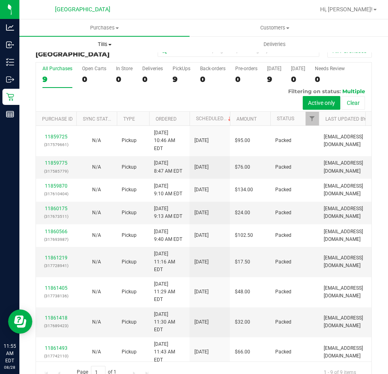
click at [62, 48] on uib-tab-heading "Tills Manage tills Reconcile e-payments" at bounding box center [104, 44] width 169 height 16
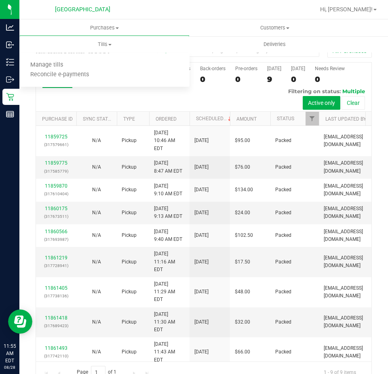
click at [90, 3] on div "[GEOGRAPHIC_DATA]" at bounding box center [83, 10] width 121 height 16
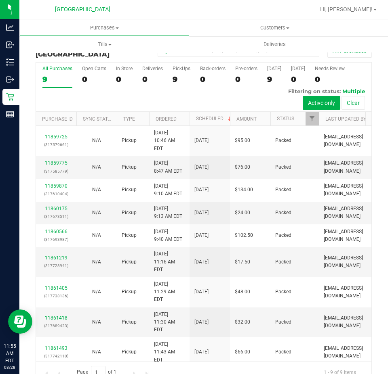
click at [88, 8] on span "[GEOGRAPHIC_DATA]" at bounding box center [82, 9] width 55 height 7
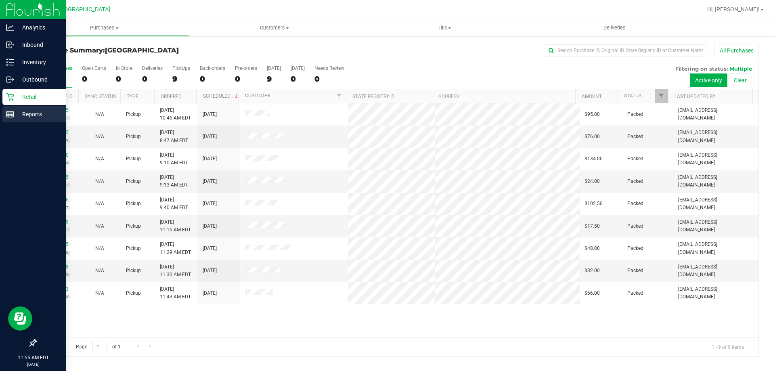
click at [17, 119] on div "Reports" at bounding box center [34, 114] width 64 height 16
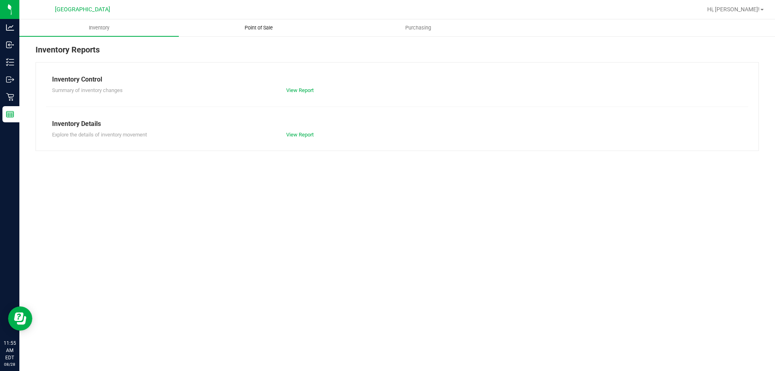
click at [261, 35] on uib-tab-heading "Point of Sale" at bounding box center [258, 28] width 159 height 16
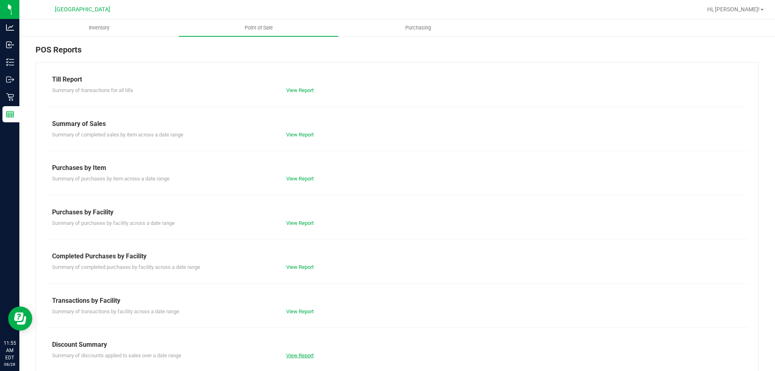
click at [290, 356] on link "View Report" at bounding box center [299, 356] width 27 height 6
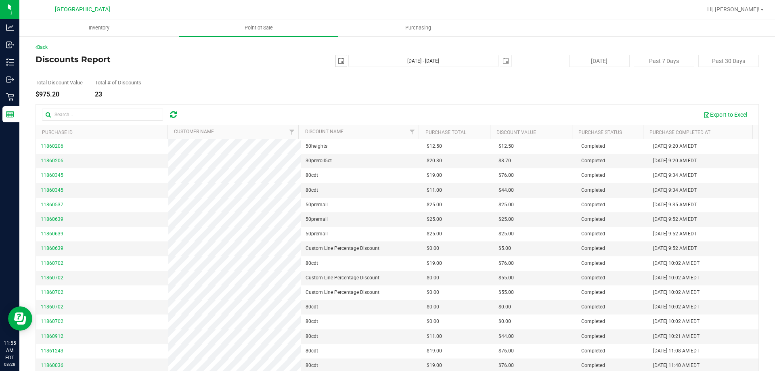
click at [338, 63] on span "select" at bounding box center [341, 61] width 6 height 6
click at [338, 76] on link "[DATE]" at bounding box center [374, 77] width 87 height 13
click at [346, 122] on link "May" at bounding box center [343, 121] width 21 height 21
click at [342, 73] on link "[DATE]" at bounding box center [374, 77] width 87 height 13
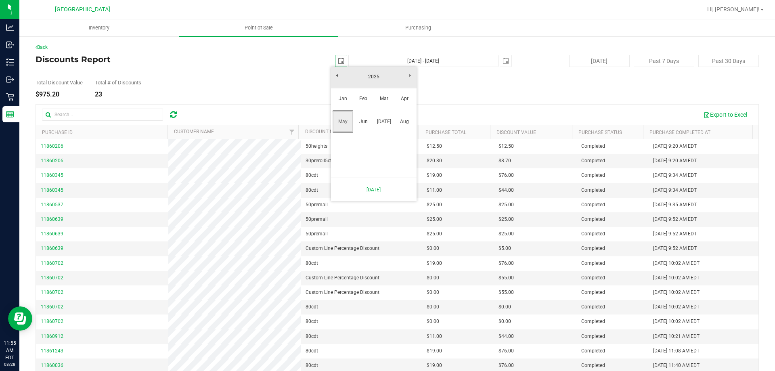
click at [345, 130] on link "May" at bounding box center [343, 121] width 21 height 21
click at [383, 101] on link "1" at bounding box center [386, 105] width 12 height 13
type input "[DATE]"
type input "[DATE] - [DATE]"
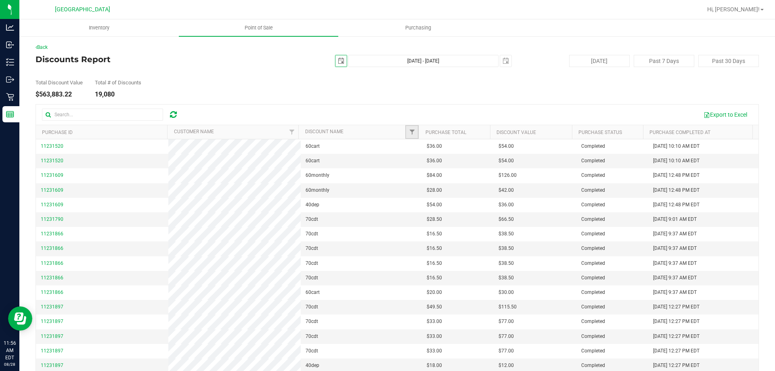
click at [413, 132] on link "Filter" at bounding box center [411, 132] width 13 height 14
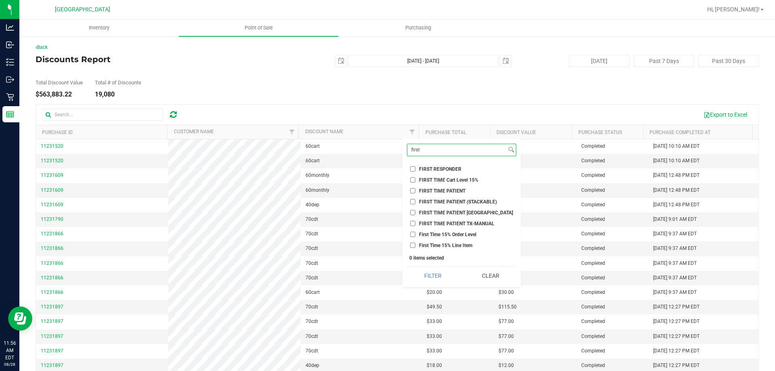
type input "first"
click at [416, 189] on label "FIRST TIME PATIENT" at bounding box center [437, 190] width 55 height 5
click at [416, 189] on input "FIRST TIME PATIENT" at bounding box center [412, 190] width 5 height 5
checkbox input "true"
click at [432, 271] on button "Filter" at bounding box center [433, 276] width 52 height 18
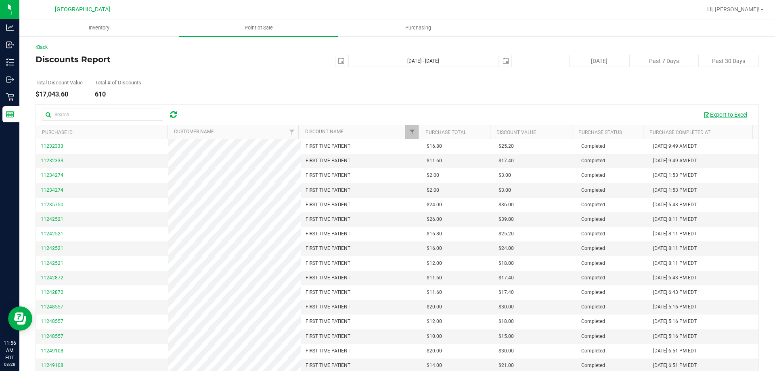
click at [710, 116] on button "Export to Excel" at bounding box center [726, 115] width 54 height 14
drag, startPoint x: 298, startPoint y: 171, endPoint x: 137, endPoint y: 166, distance: 161.2
click at [137, 166] on td "11232333" at bounding box center [102, 161] width 132 height 15
click at [704, 119] on button "Export to Excel" at bounding box center [726, 115] width 54 height 14
click at [711, 111] on button "Export to Excel" at bounding box center [726, 115] width 54 height 14
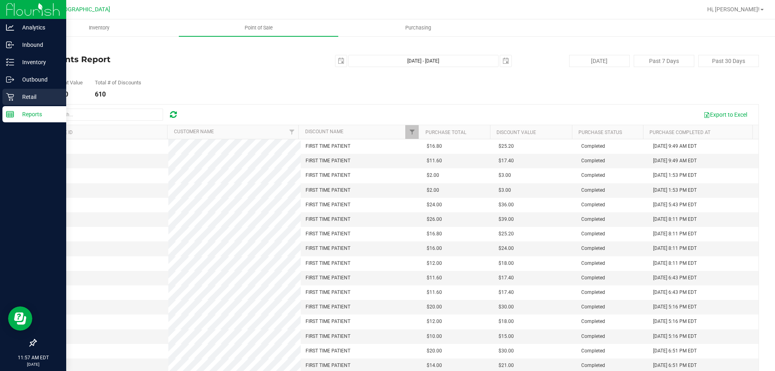
click at [4, 99] on div "Retail" at bounding box center [34, 97] width 64 height 16
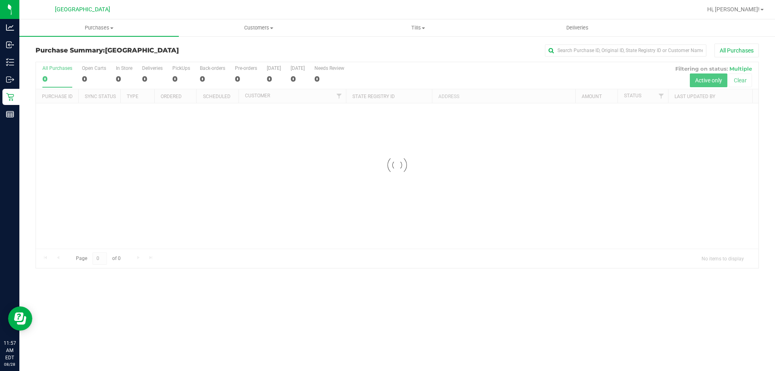
click at [283, 36] on link "Customers All customers Add a new customer All physicians" at bounding box center [259, 27] width 160 height 17
click at [215, 50] on span "All customers" at bounding box center [208, 48] width 58 height 7
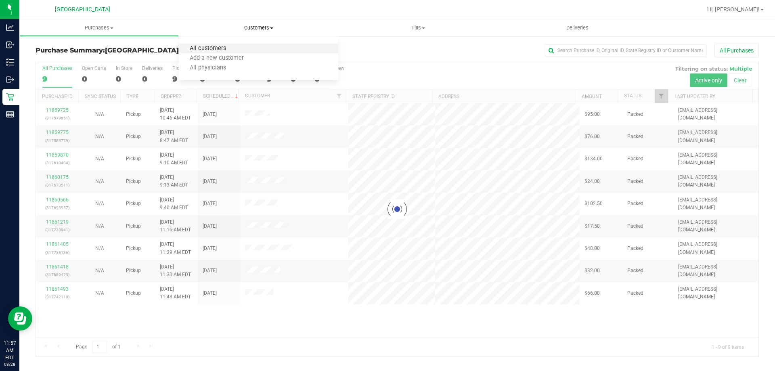
click at [223, 45] on span "All customers" at bounding box center [208, 48] width 58 height 7
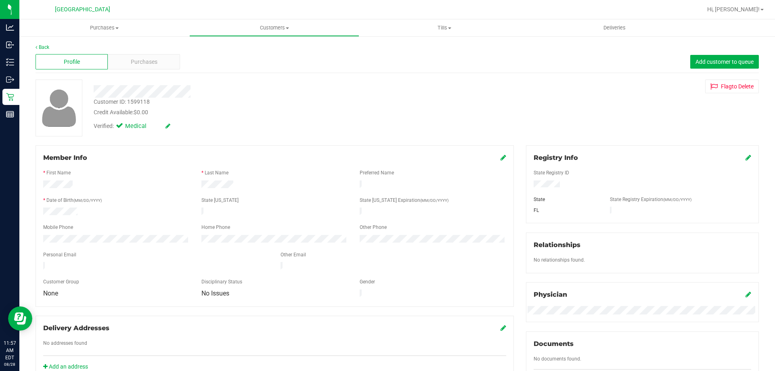
click at [153, 76] on div "Back Profile Purchases Add customer to queue Customer ID: 1599118 Credit Availa…" at bounding box center [398, 301] width 724 height 515
click at [154, 72] on div "Profile Purchases Add customer to queue" at bounding box center [398, 62] width 724 height 22
click at [154, 69] on div "Purchases" at bounding box center [144, 61] width 72 height 15
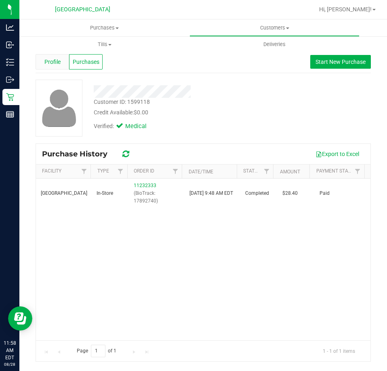
click at [52, 62] on span "Profile" at bounding box center [52, 62] width 16 height 8
click at [228, 369] on div "Purchases Summary of purchases Fulfillment All purchases Customers All customer…" at bounding box center [202, 194] width 367 height 351
click at [108, 30] on span "Purchases" at bounding box center [104, 27] width 170 height 7
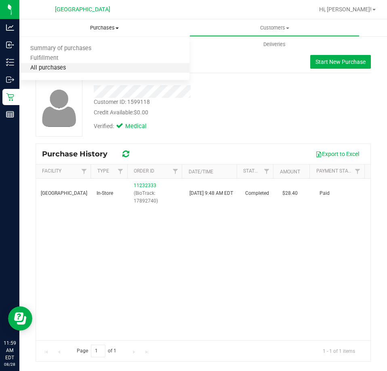
click at [73, 66] on span "All purchases" at bounding box center [47, 68] width 57 height 7
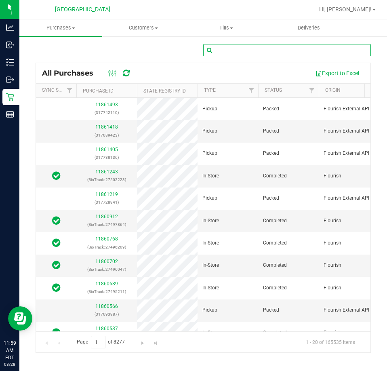
click at [300, 54] on input "text" at bounding box center [287, 50] width 168 height 12
paste input "11234274"
type input "11234274"
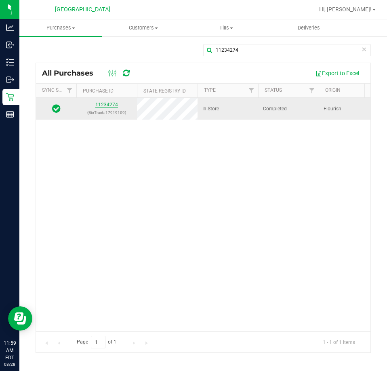
click at [109, 104] on link "11234274" at bounding box center [106, 105] width 23 height 6
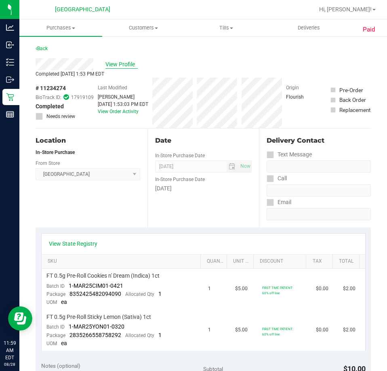
click at [114, 65] on span "View Profile" at bounding box center [121, 64] width 32 height 8
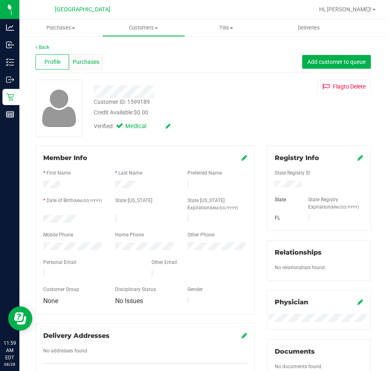
click at [83, 67] on div "Purchases" at bounding box center [86, 61] width 34 height 15
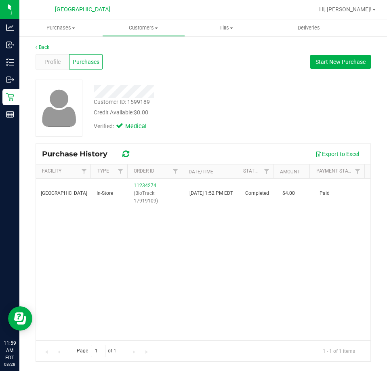
click at [228, 269] on div "[GEOGRAPHIC_DATA] WC In-Store 11234274 (BioTrack: 17919109) [DATE] 1:52 PM EDT …" at bounding box center [203, 259] width 334 height 162
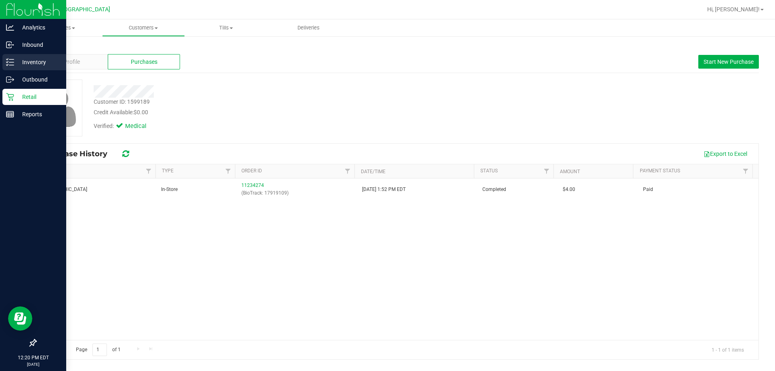
click at [21, 69] on div "Inventory" at bounding box center [34, 62] width 64 height 16
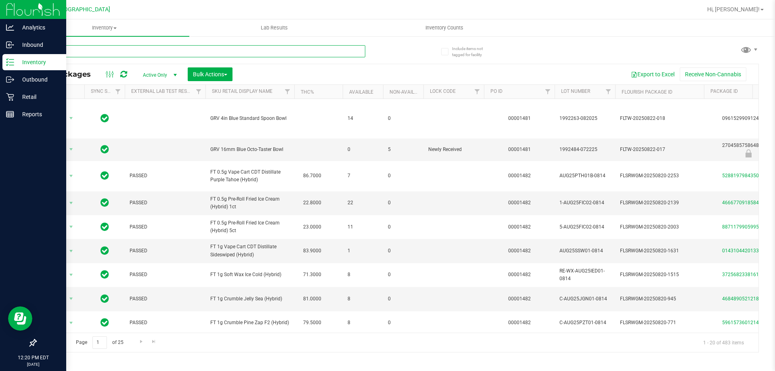
click at [164, 52] on input "text" at bounding box center [201, 51] width 330 height 12
type input "PTH"
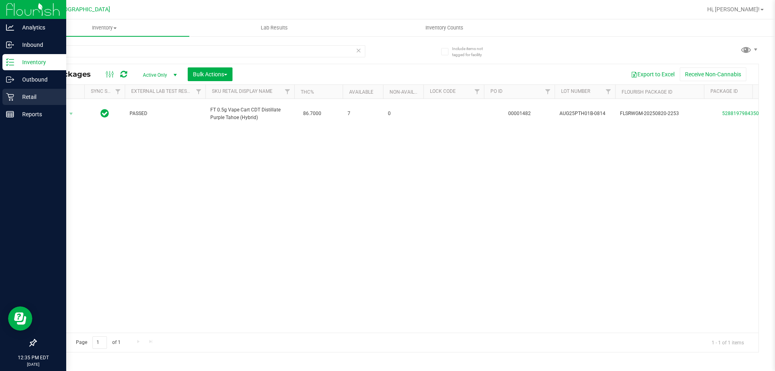
click at [7, 92] on div "Retail" at bounding box center [34, 97] width 64 height 16
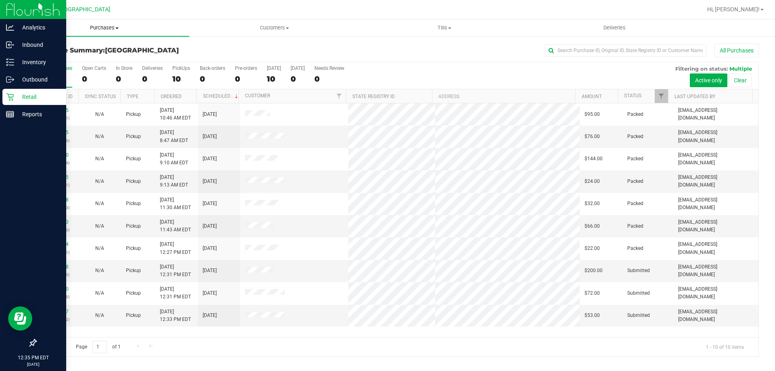
click at [103, 27] on span "Purchases" at bounding box center [104, 27] width 170 height 7
click at [69, 49] on span "Summary of purchases" at bounding box center [60, 48] width 83 height 7
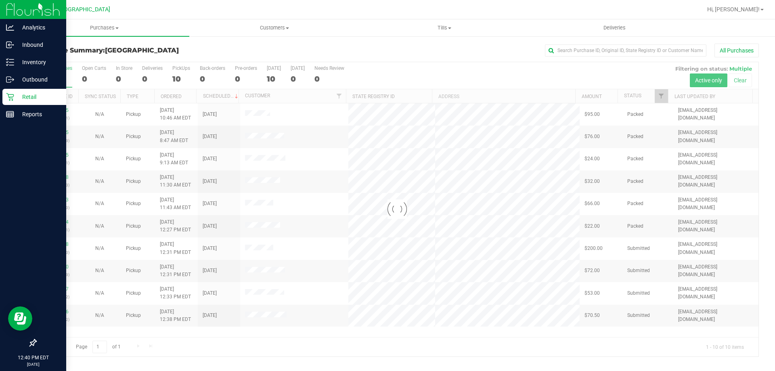
click at [105, 17] on div "[GEOGRAPHIC_DATA]" at bounding box center [83, 10] width 121 height 16
click at [98, 37] on div "Purchase Summary: [GEOGRAPHIC_DATA] All Purchases Loading... All Purchases 10 O…" at bounding box center [397, 201] width 756 height 330
click at [91, 25] on span "Purchases" at bounding box center [104, 27] width 170 height 7
click at [67, 56] on span "Fulfillment" at bounding box center [44, 58] width 50 height 7
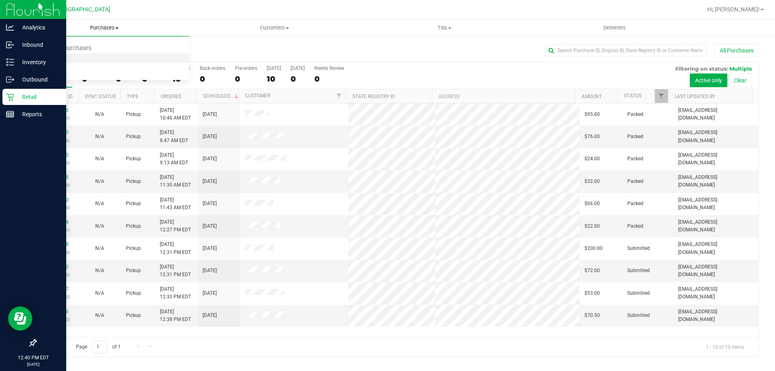
click at [63, 59] on span "Fulfillment" at bounding box center [44, 58] width 50 height 7
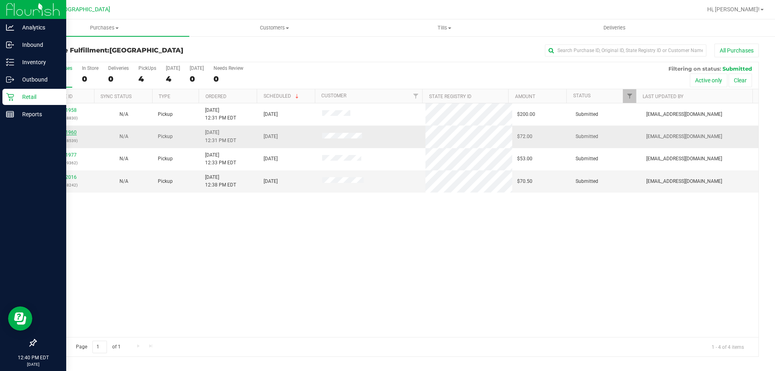
click at [61, 131] on link "11861960" at bounding box center [65, 133] width 23 height 6
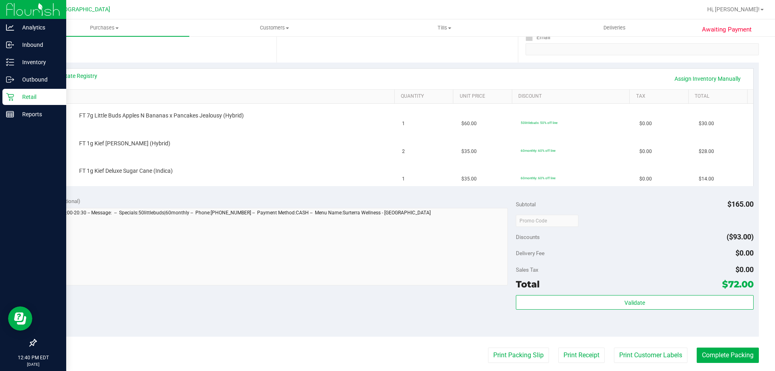
scroll to position [202, 0]
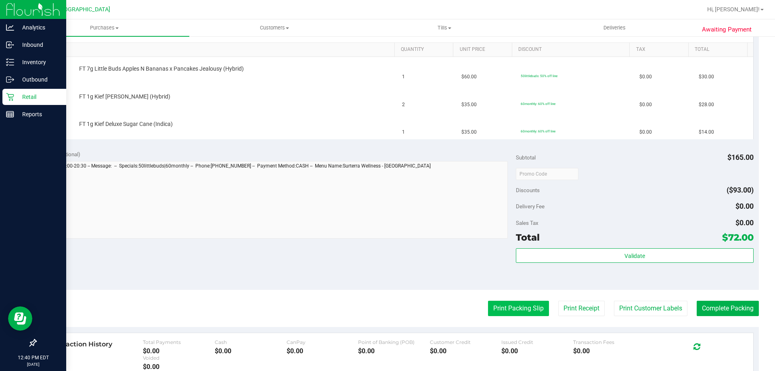
click at [497, 304] on button "Print Packing Slip" at bounding box center [518, 308] width 61 height 15
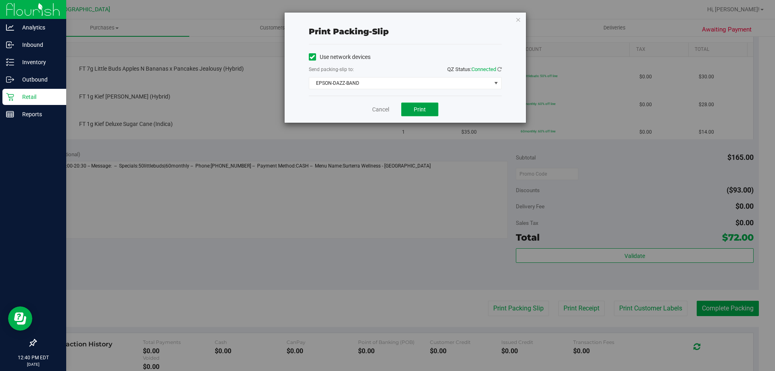
click at [410, 113] on button "Print" at bounding box center [419, 110] width 37 height 14
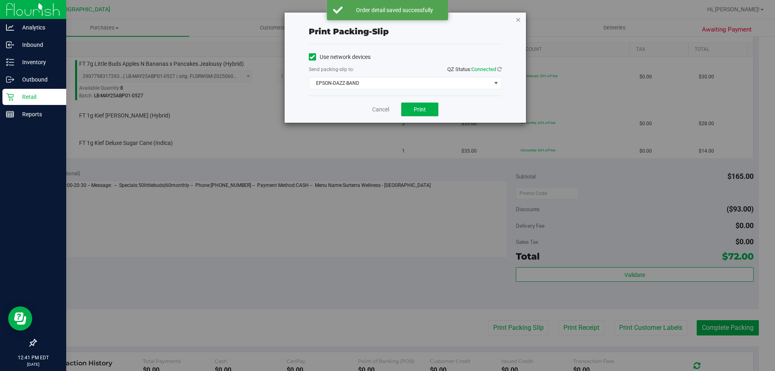
click at [519, 24] on icon "button" at bounding box center [519, 20] width 6 height 10
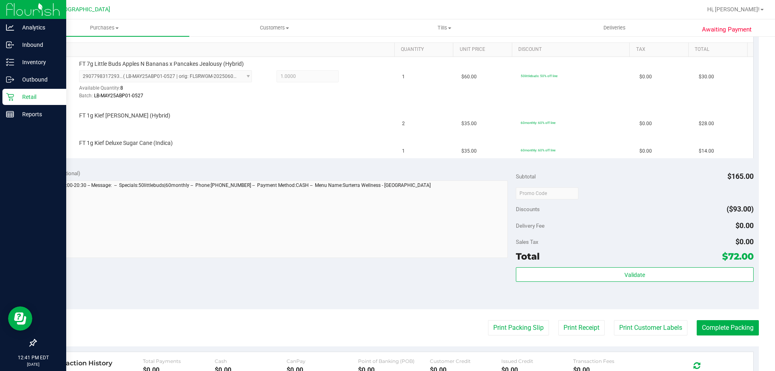
click at [488, 320] on button "Print Packing Slip" at bounding box center [518, 327] width 61 height 15
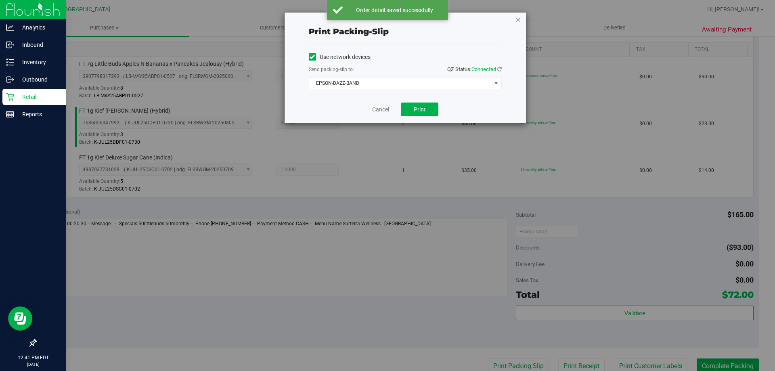
click at [518, 21] on icon "button" at bounding box center [519, 20] width 6 height 10
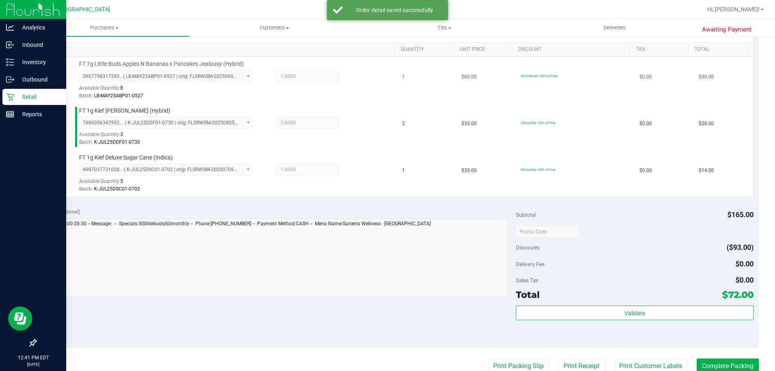
scroll to position [205, 0]
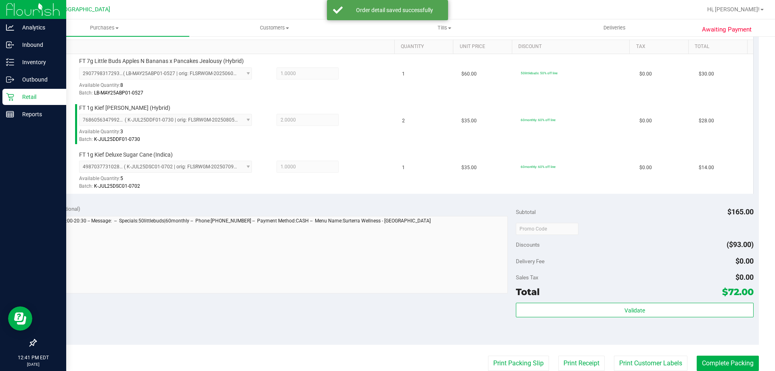
click at [570, 321] on div "Validate" at bounding box center [634, 321] width 237 height 36
click at [569, 320] on div "Validate" at bounding box center [634, 321] width 237 height 36
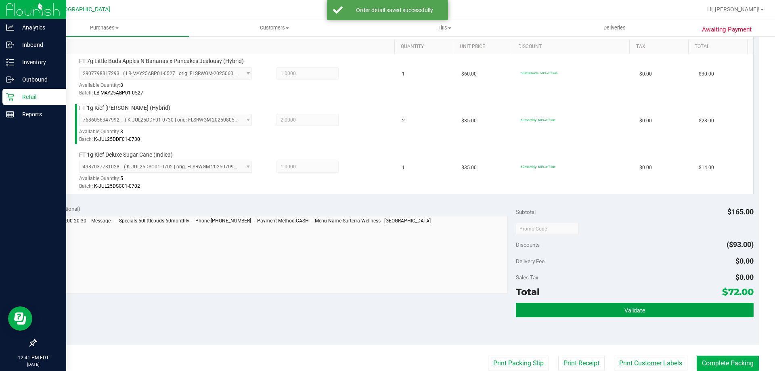
click at [569, 315] on button "Validate" at bounding box center [634, 310] width 237 height 15
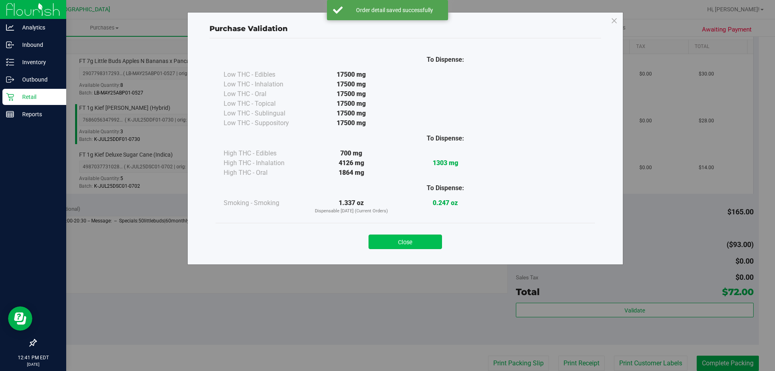
click at [412, 246] on button "Close" at bounding box center [405, 242] width 73 height 15
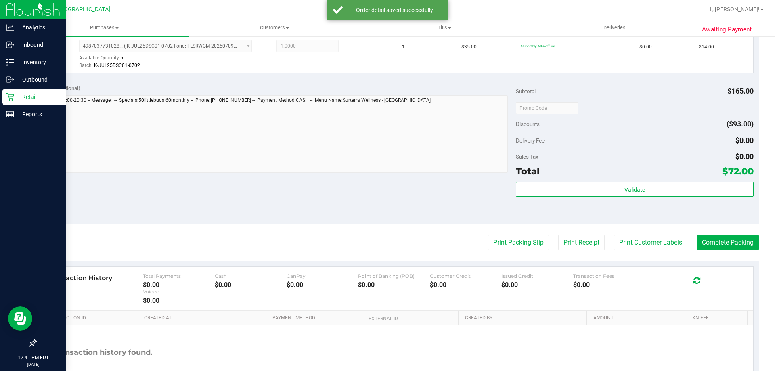
scroll to position [326, 0]
click at [714, 241] on button "Complete Packing" at bounding box center [728, 242] width 62 height 15
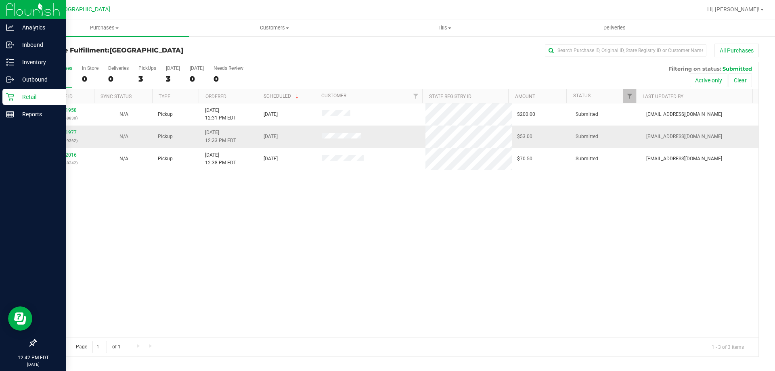
click at [67, 133] on link "11861977" at bounding box center [65, 133] width 23 height 6
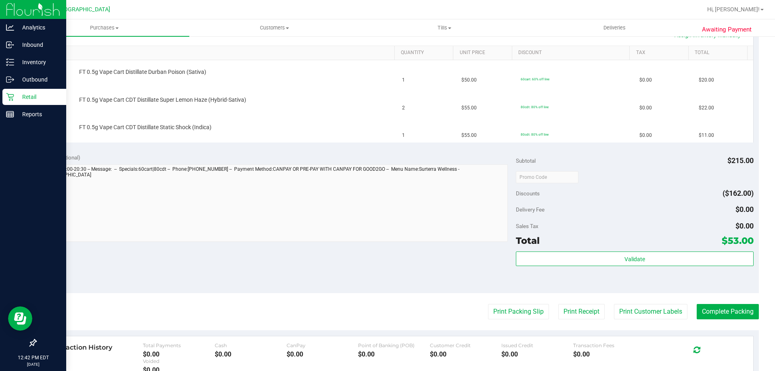
scroll to position [202, 0]
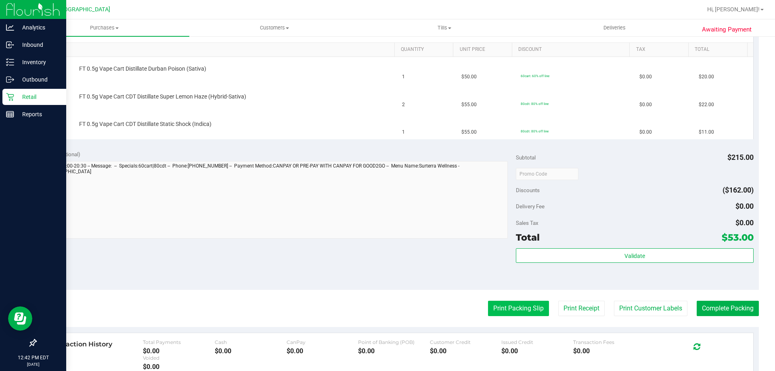
click at [488, 305] on button "Print Packing Slip" at bounding box center [518, 308] width 61 height 15
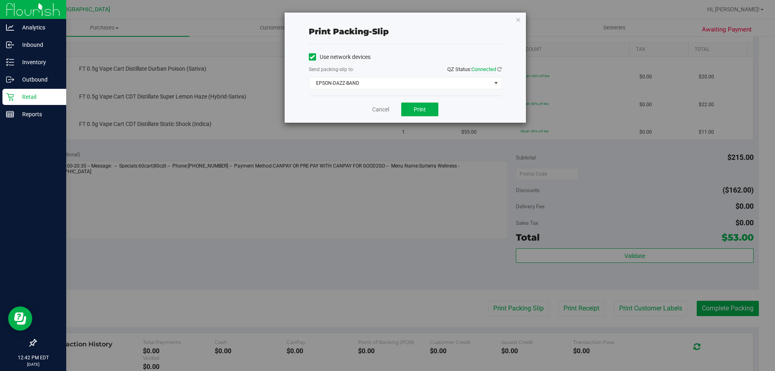
click at [424, 116] on div "Cancel Print" at bounding box center [405, 109] width 193 height 27
click at [422, 108] on span "Print" at bounding box center [420, 109] width 12 height 6
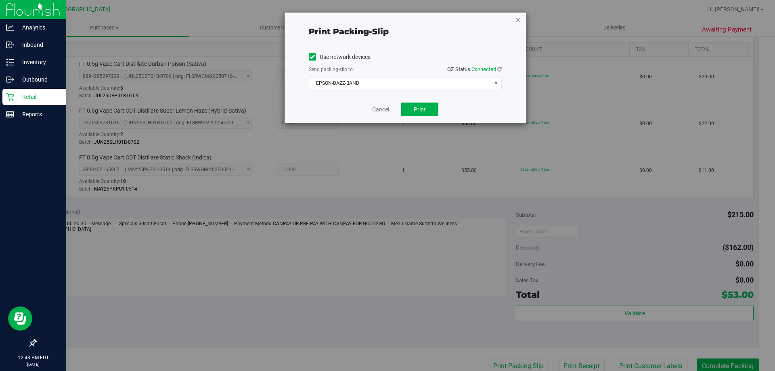
click at [516, 18] on icon "button" at bounding box center [519, 20] width 6 height 10
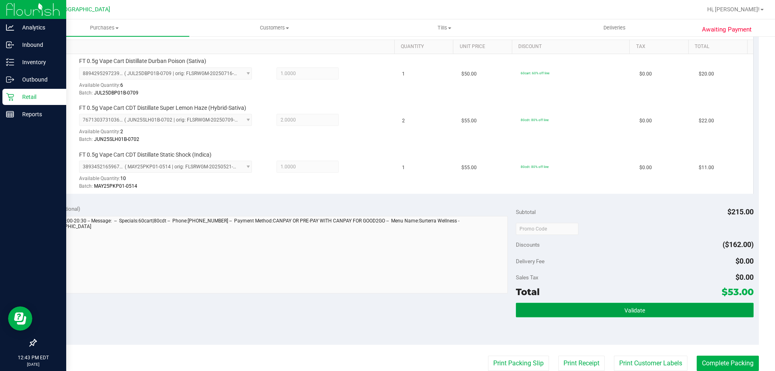
click at [579, 310] on button "Validate" at bounding box center [634, 310] width 237 height 15
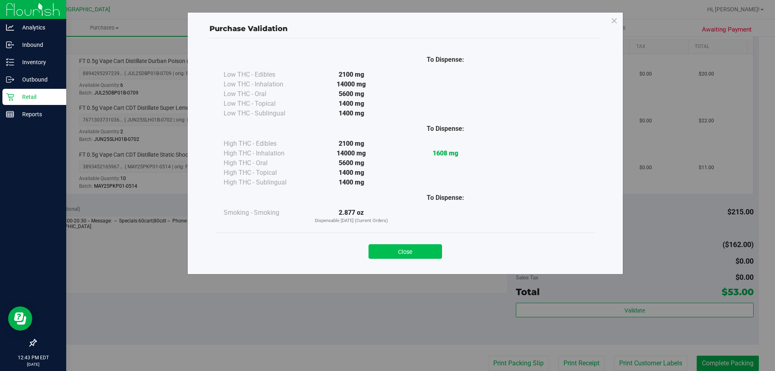
click at [397, 253] on button "Close" at bounding box center [405, 251] width 73 height 15
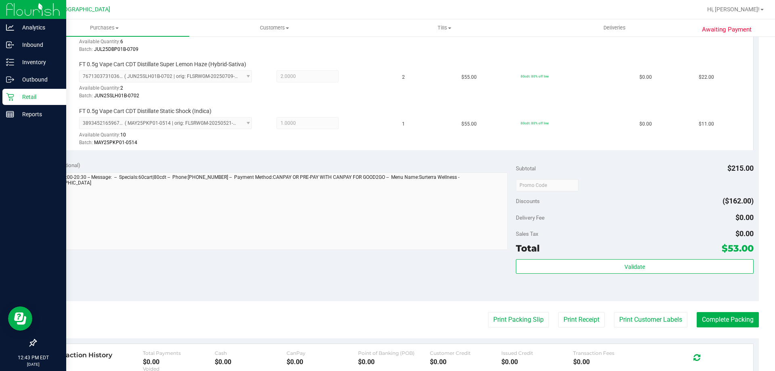
scroll to position [285, 0]
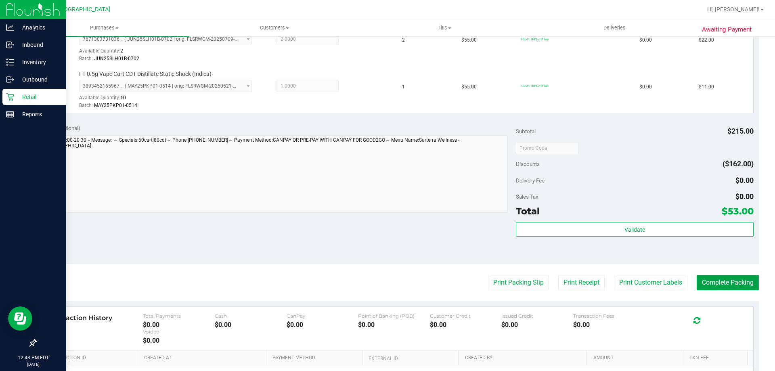
click at [710, 276] on button "Complete Packing" at bounding box center [728, 282] width 62 height 15
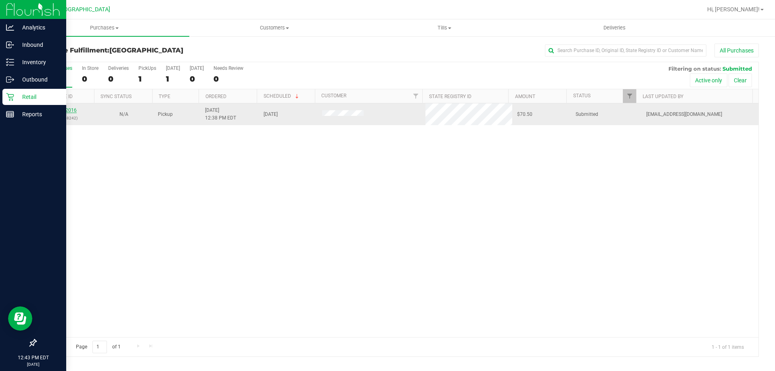
click at [67, 109] on link "11862016" at bounding box center [65, 110] width 23 height 6
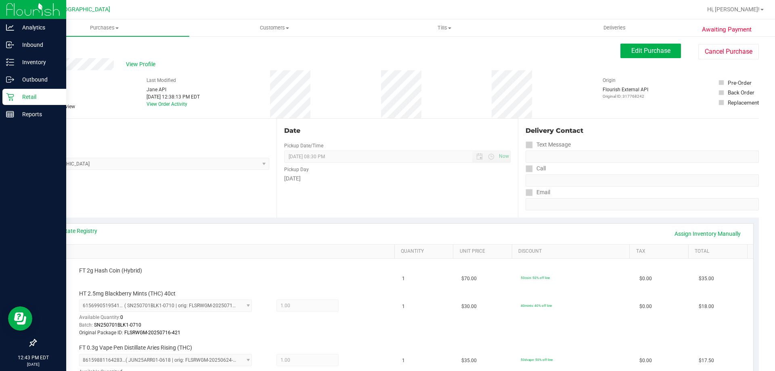
click at [14, 102] on div "Retail" at bounding box center [34, 97] width 64 height 16
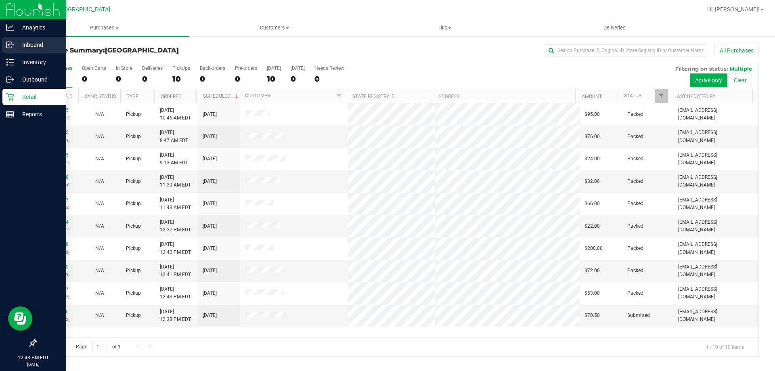
click at [23, 49] on p "Inbound" at bounding box center [38, 45] width 48 height 10
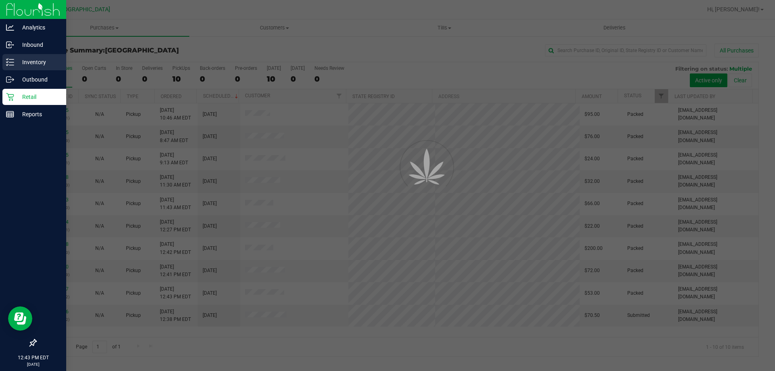
click at [30, 63] on p "Inventory" at bounding box center [38, 62] width 48 height 10
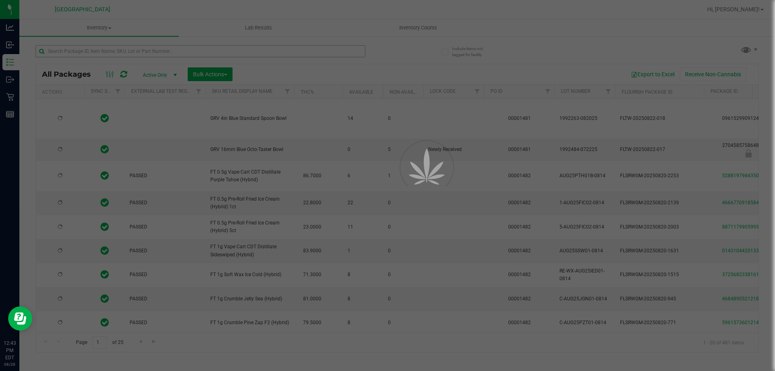
type input "[DATE]"
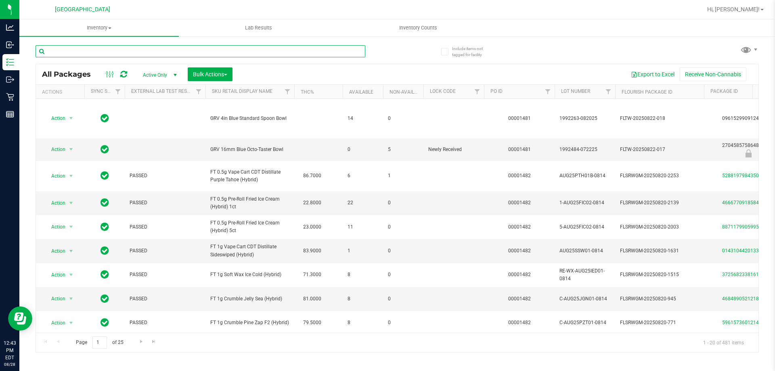
click at [214, 57] on input "text" at bounding box center [201, 51] width 330 height 12
type input "hash coin"
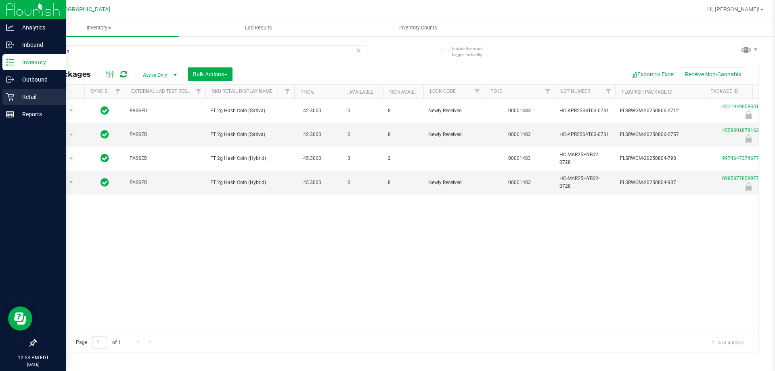
click at [11, 101] on div "Retail" at bounding box center [34, 97] width 64 height 16
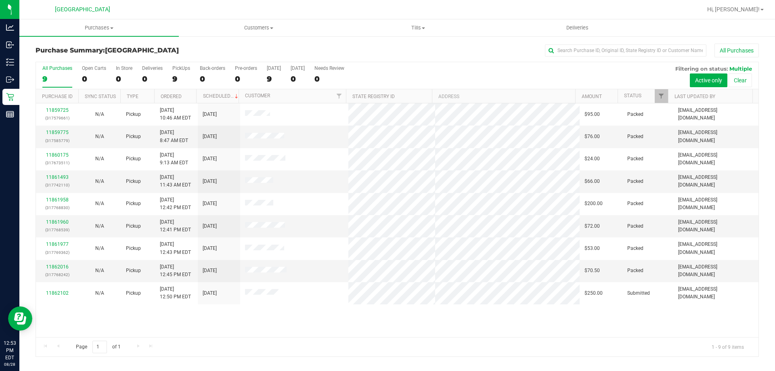
click at [101, 57] on div "Purchase Summary: [GEOGRAPHIC_DATA] All Purchases" at bounding box center [398, 53] width 724 height 18
click at [102, 33] on uib-tab-heading "Purchases Summary of purchases Fulfillment All purchases" at bounding box center [99, 27] width 160 height 17
click at [104, 60] on li "Fulfillment" at bounding box center [99, 59] width 160 height 10
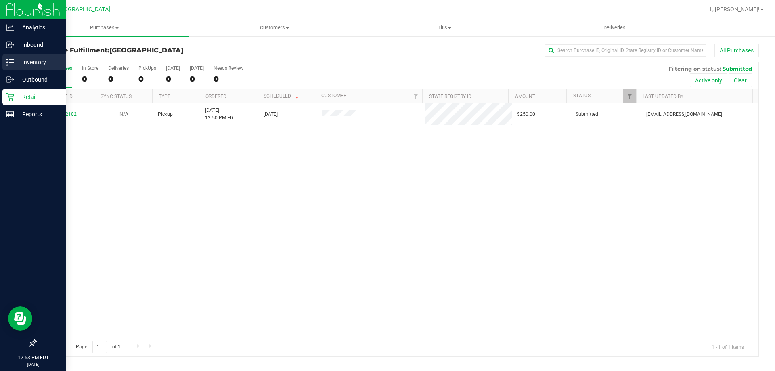
click at [17, 64] on p "Inventory" at bounding box center [38, 62] width 48 height 10
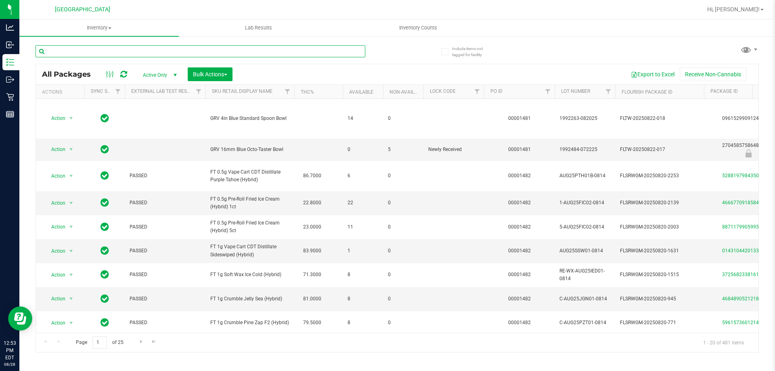
click at [145, 50] on input "text" at bounding box center [201, 51] width 330 height 12
type input "milk"
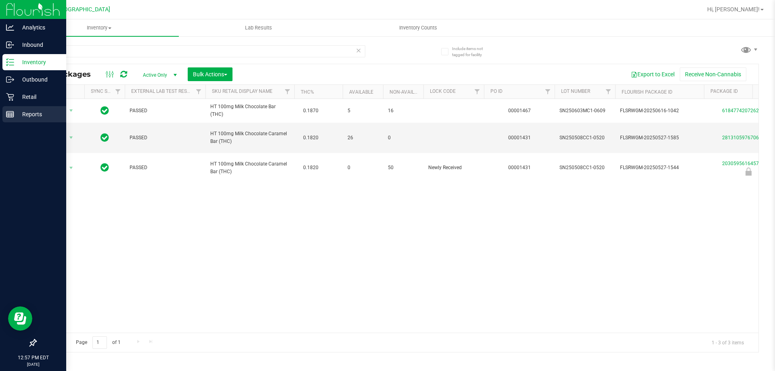
click at [14, 113] on p "Reports" at bounding box center [38, 114] width 48 height 10
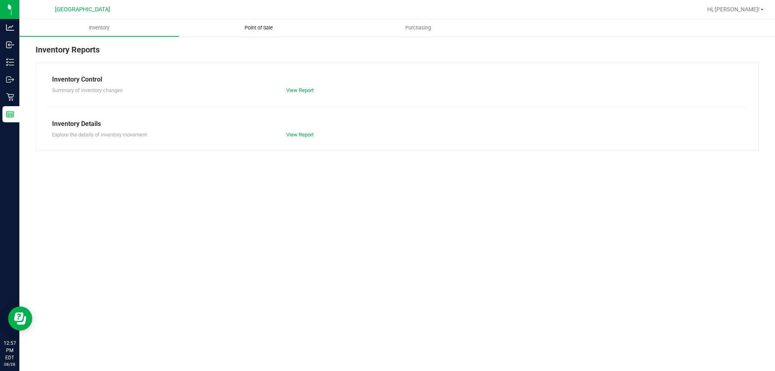
click at [248, 28] on span "Point of Sale" at bounding box center [259, 27] width 50 height 7
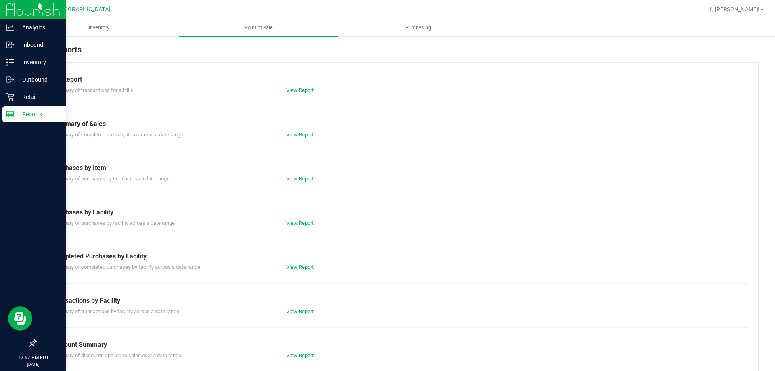
click at [29, 116] on p "Reports" at bounding box center [38, 114] width 48 height 10
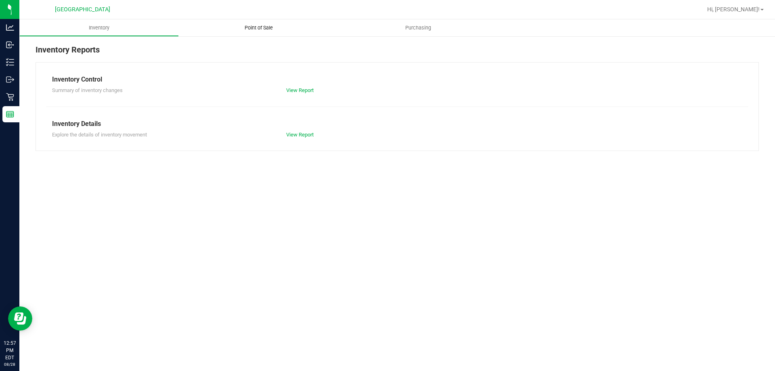
click at [272, 30] on span "Point of Sale" at bounding box center [259, 27] width 50 height 7
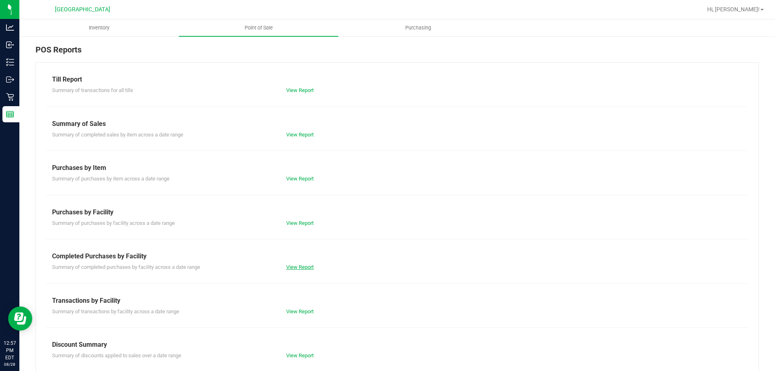
click at [300, 269] on link "View Report" at bounding box center [299, 267] width 27 height 6
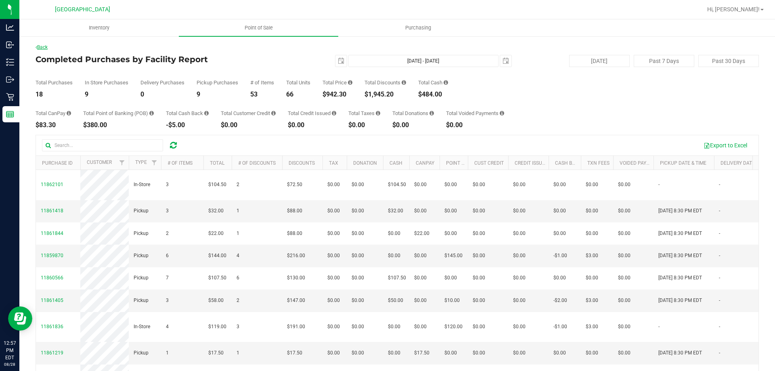
click at [47, 46] on link "Back" at bounding box center [42, 47] width 12 height 6
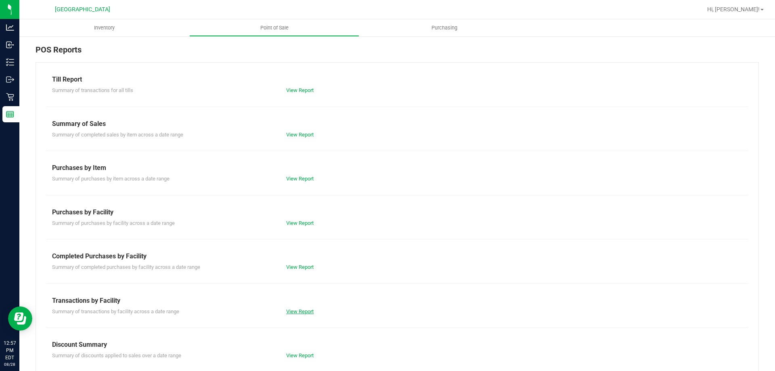
click at [290, 309] on link "View Report" at bounding box center [299, 312] width 27 height 6
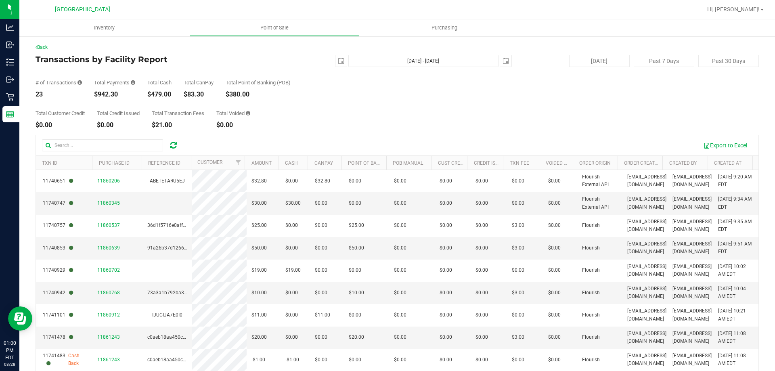
click at [20, 99] on div "Back Transactions by Facility Report [DATE] [DATE] - [DATE] [DATE] [DATE] Past …" at bounding box center [397, 234] width 756 height 396
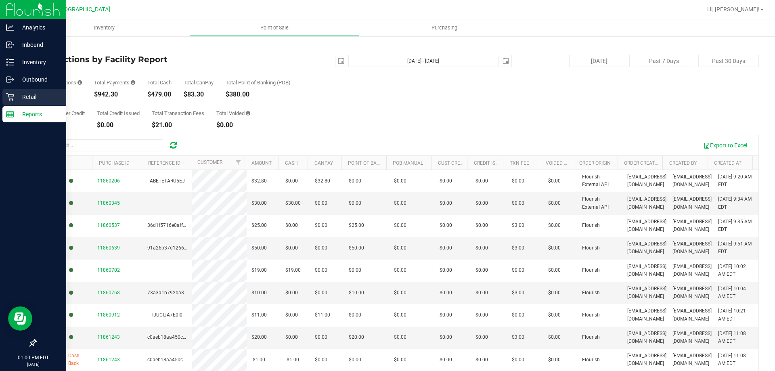
click at [15, 99] on p "Retail" at bounding box center [38, 97] width 48 height 10
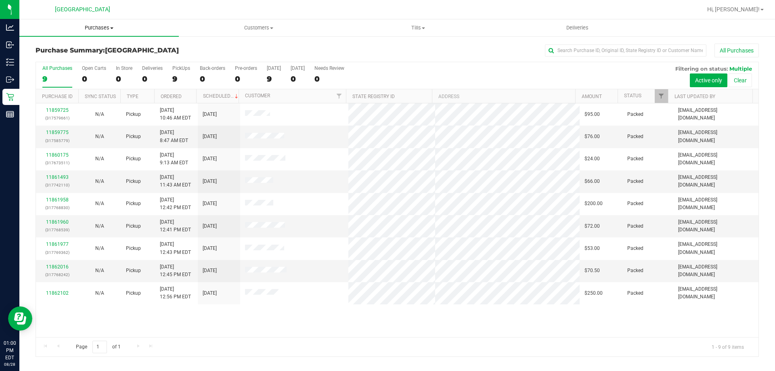
click at [91, 28] on span "Purchases" at bounding box center [99, 27] width 160 height 7
click at [69, 60] on li "Fulfillment" at bounding box center [99, 59] width 160 height 10
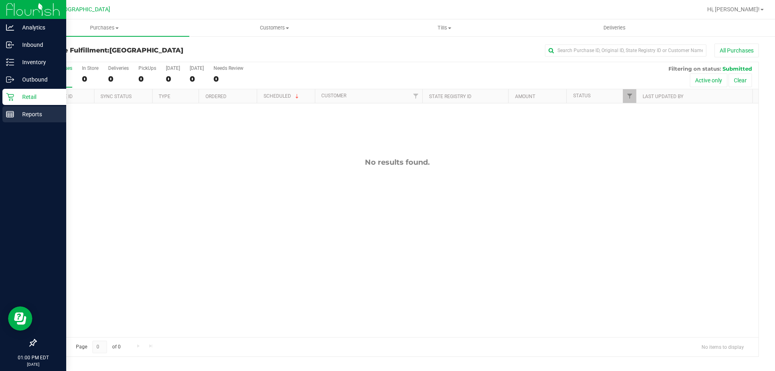
click at [27, 116] on p "Reports" at bounding box center [38, 114] width 48 height 10
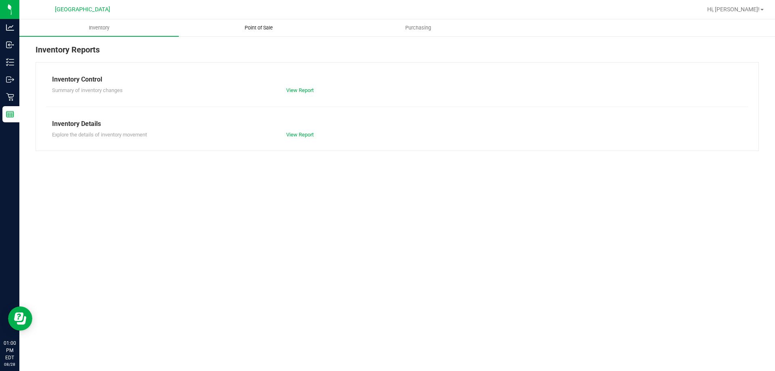
click at [251, 31] on span "Point of Sale" at bounding box center [259, 27] width 50 height 7
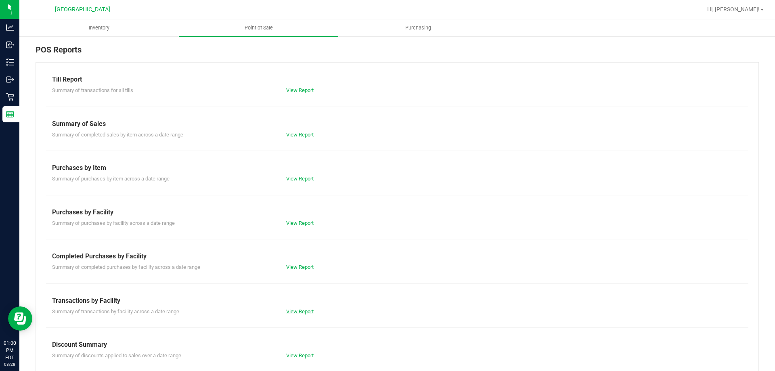
click at [302, 311] on link "View Report" at bounding box center [299, 312] width 27 height 6
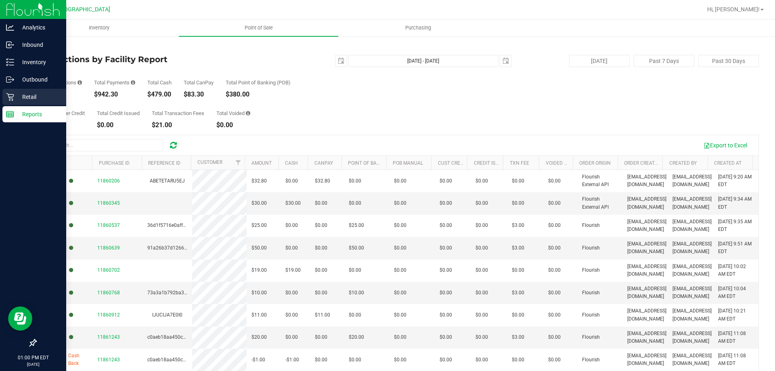
click at [18, 97] on p "Retail" at bounding box center [38, 97] width 48 height 10
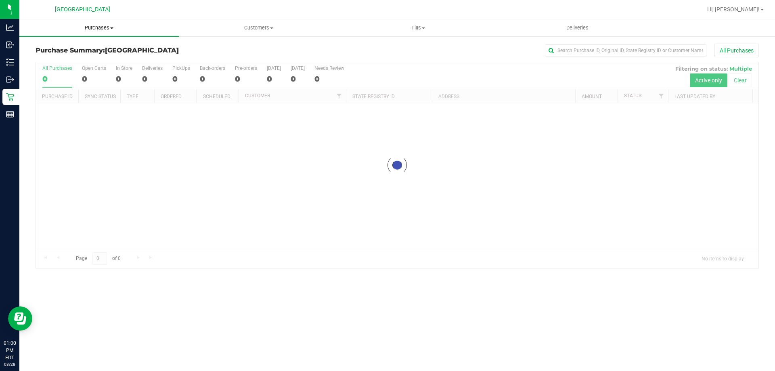
click at [100, 25] on span "Purchases" at bounding box center [99, 27] width 160 height 7
click at [86, 63] on li "Fulfillment" at bounding box center [99, 59] width 160 height 10
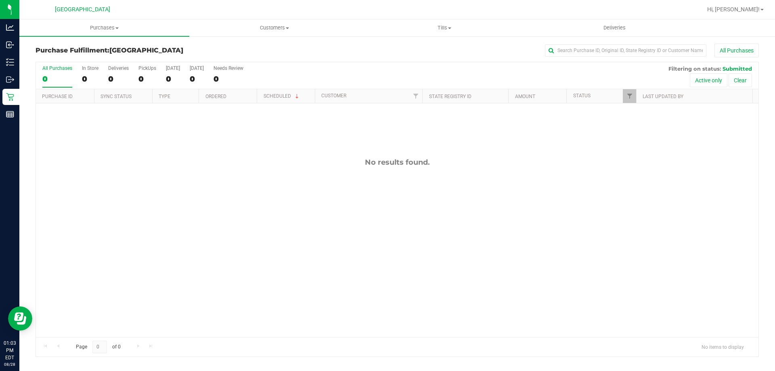
click at [286, 218] on div "No results found." at bounding box center [397, 247] width 723 height 288
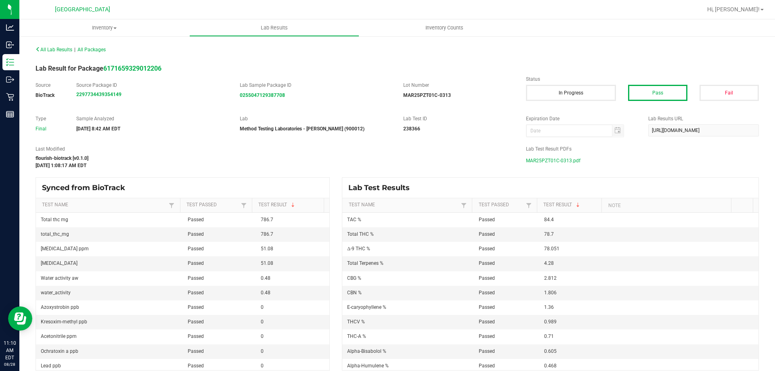
click at [533, 157] on span "MAR25PZT01C-0313.pdf" at bounding box center [553, 161] width 55 height 12
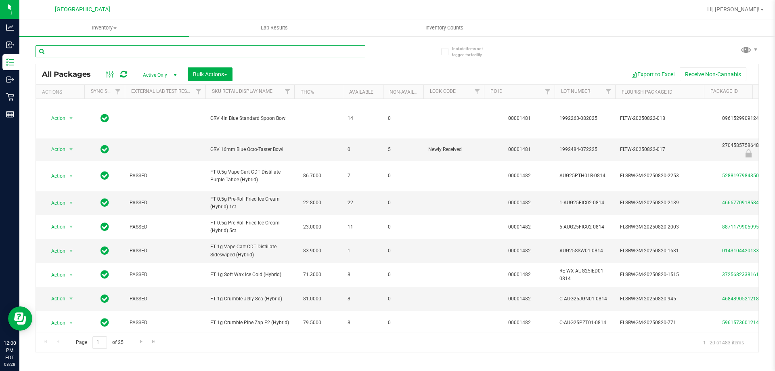
click at [111, 48] on input "text" at bounding box center [201, 51] width 330 height 12
type input "TSK"
